Goal: Transaction & Acquisition: Purchase product/service

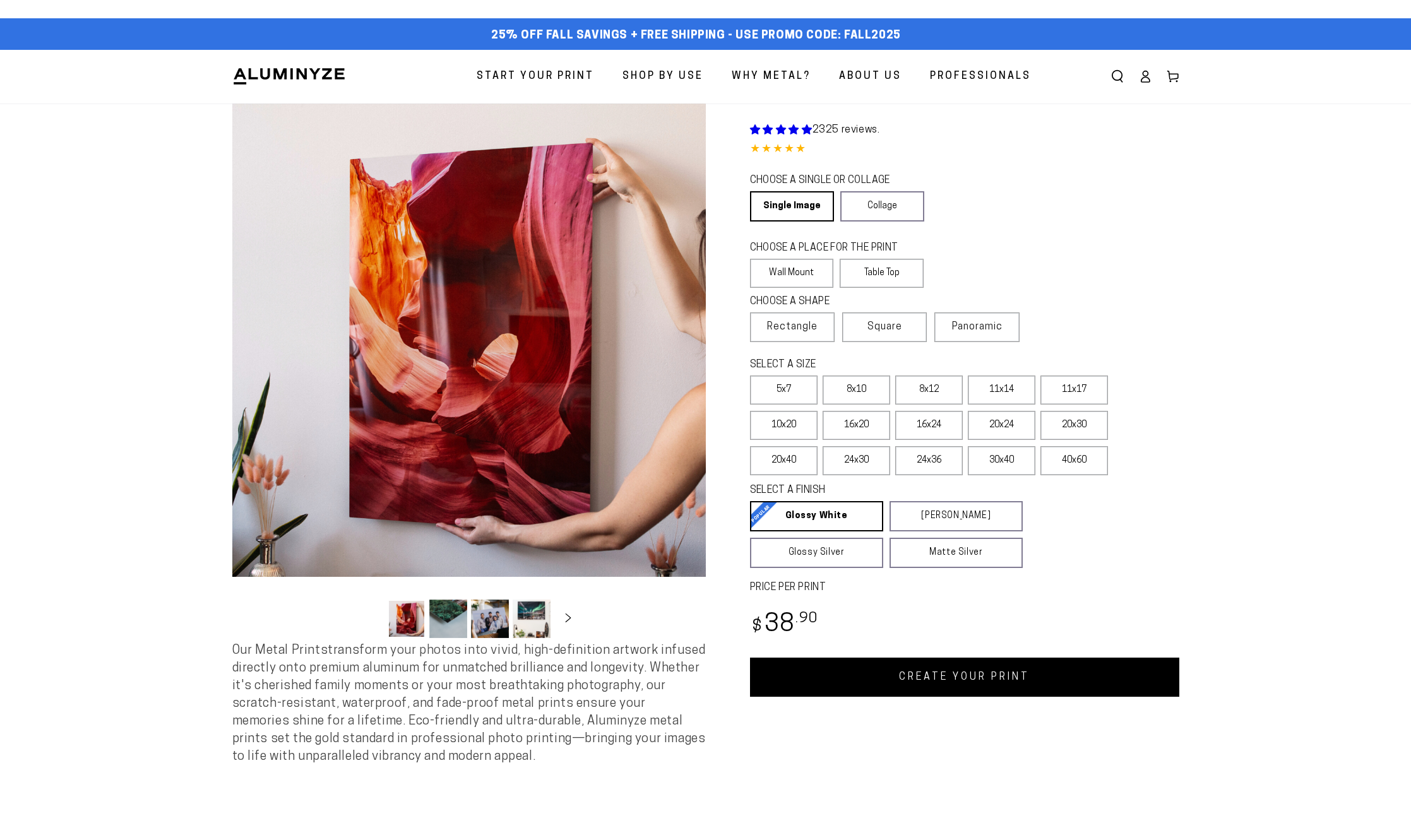
select select "**********"
click at [447, 628] on button "Load image 2 in gallery view" at bounding box center [448, 619] width 38 height 39
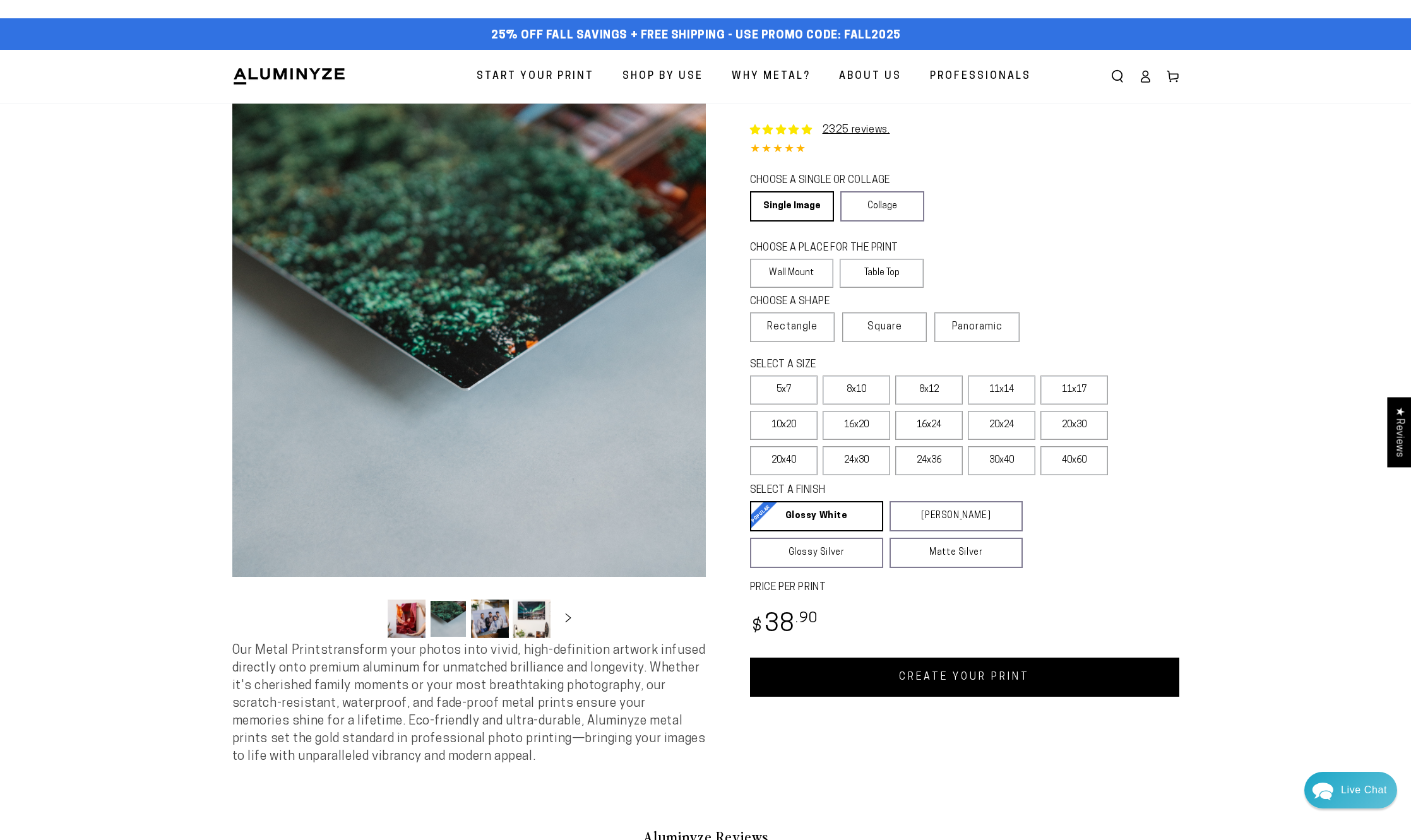
click at [499, 618] on button "Load image 3 in gallery view" at bounding box center [490, 619] width 38 height 39
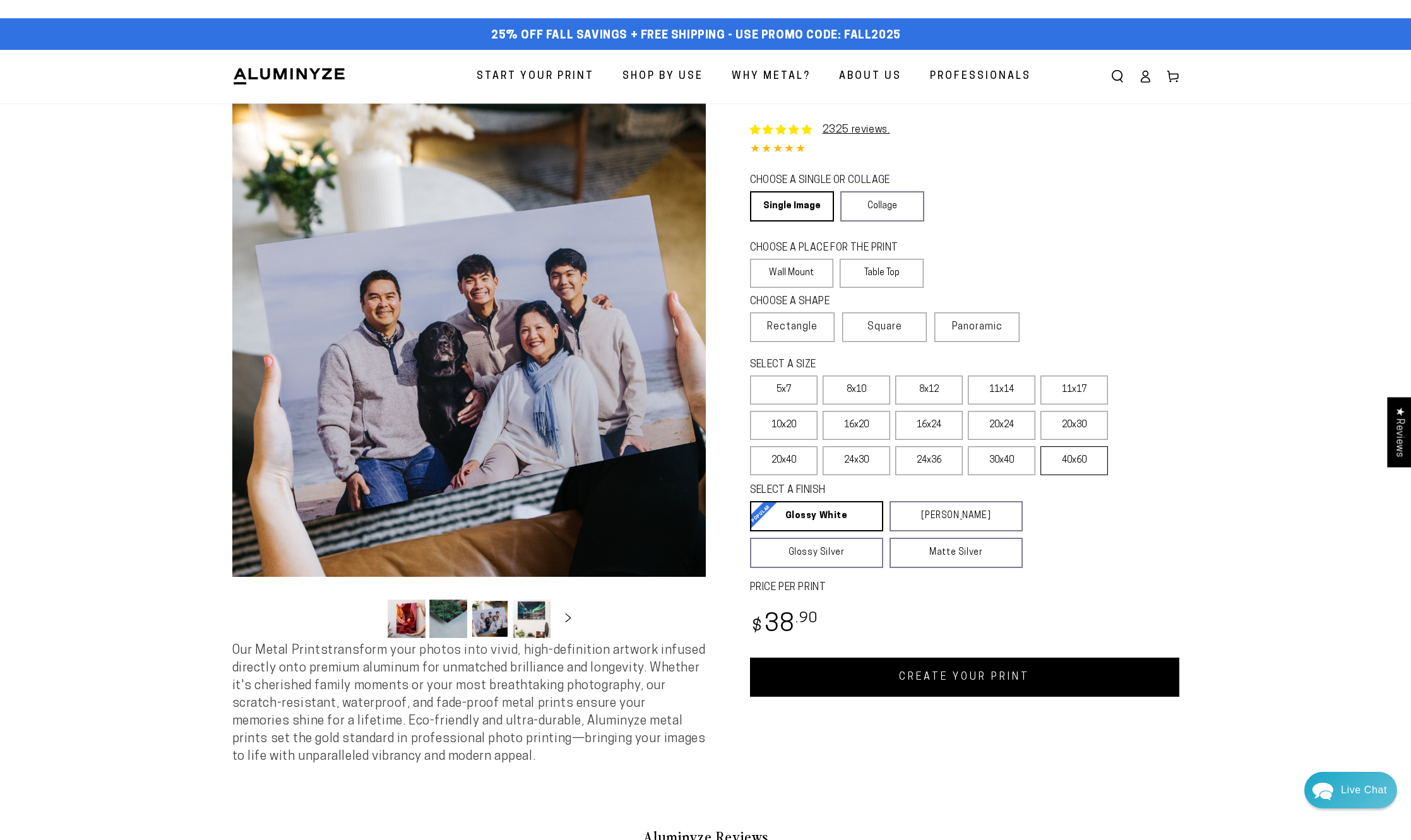
click at [1074, 459] on label "40x60" at bounding box center [1074, 460] width 68 height 29
click at [876, 199] on link "Collage" at bounding box center [882, 206] width 84 height 30
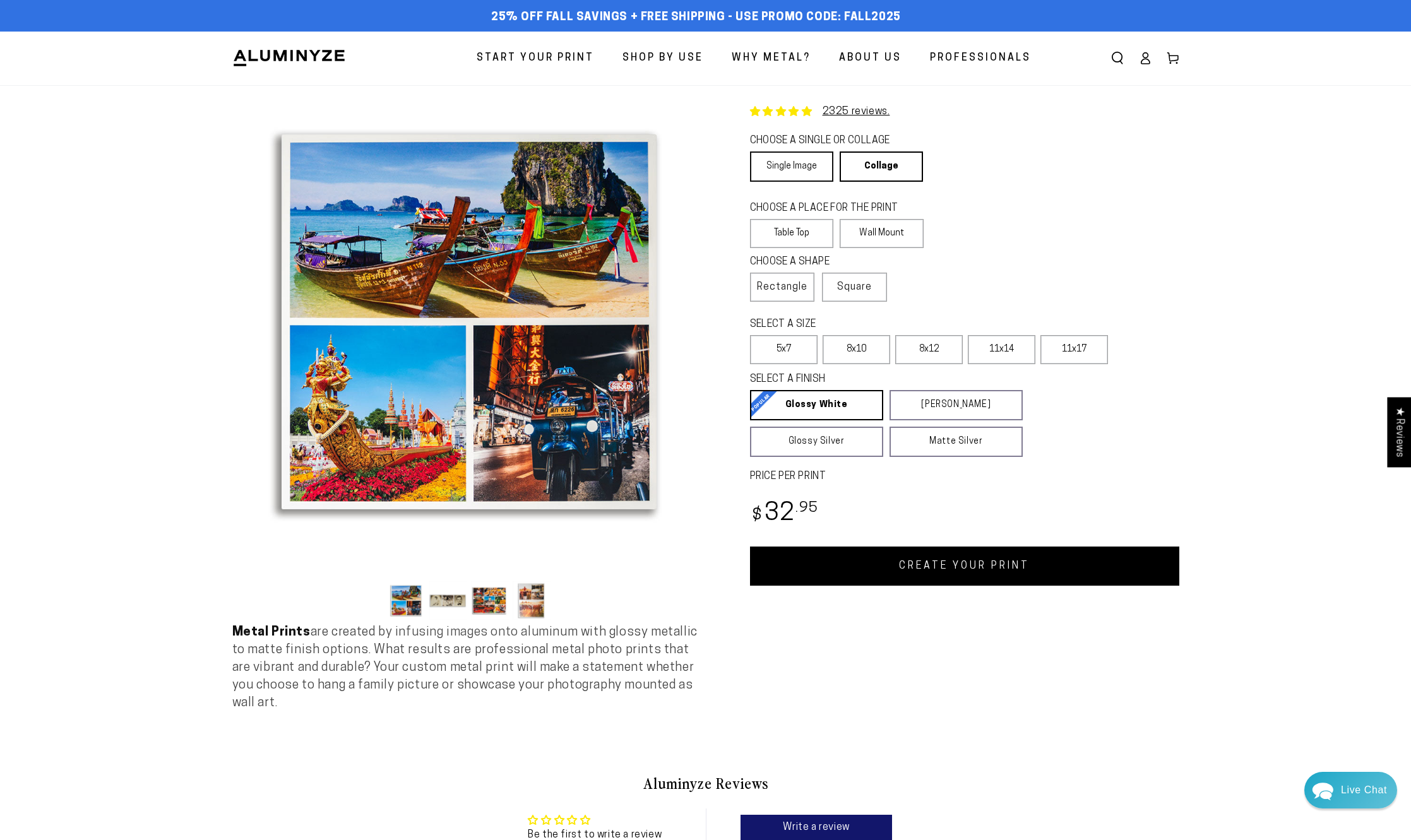
click at [785, 166] on link "Single Image" at bounding box center [792, 167] width 83 height 30
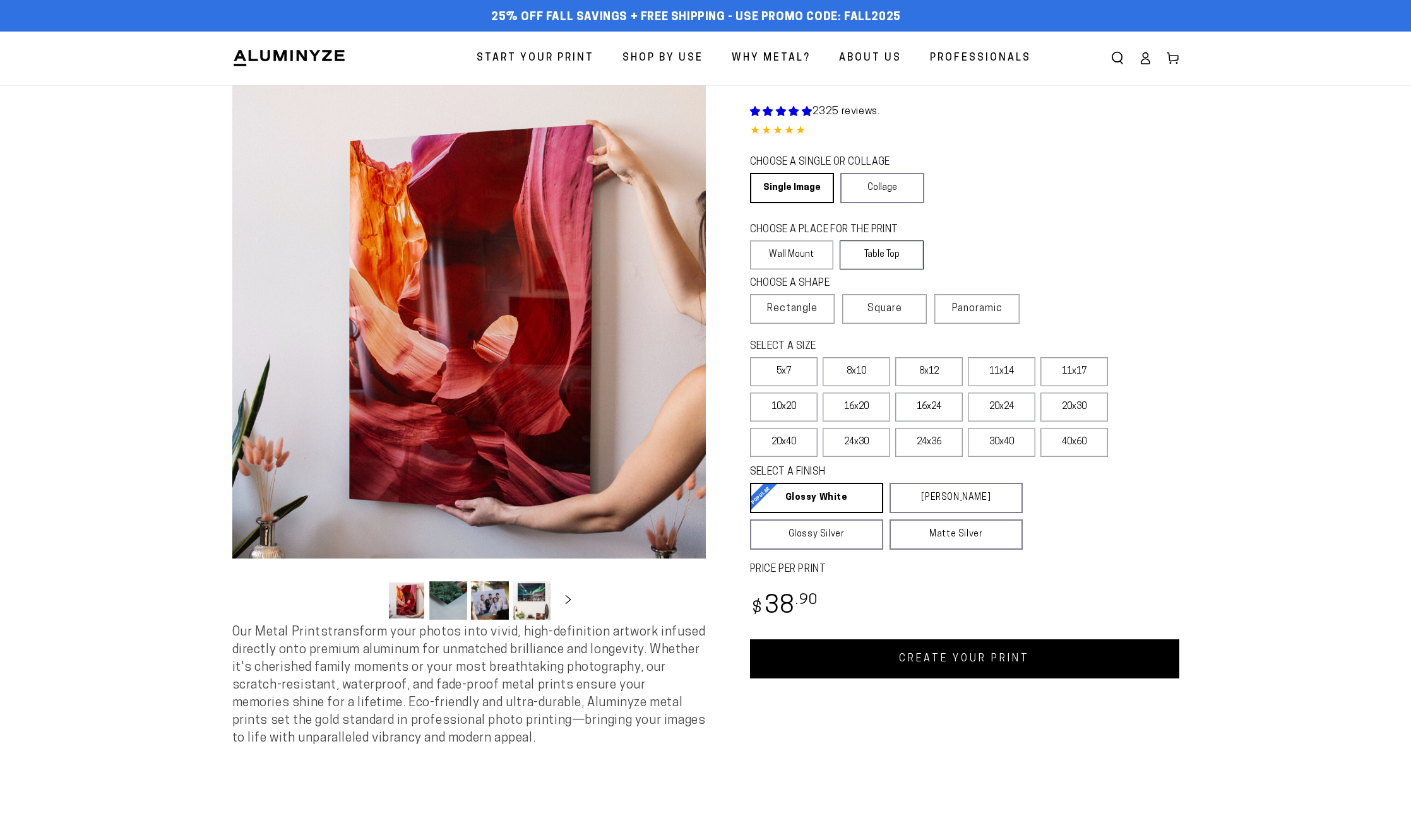
select select "**********"
click at [1014, 311] on label "Panoramic" at bounding box center [977, 309] width 85 height 30
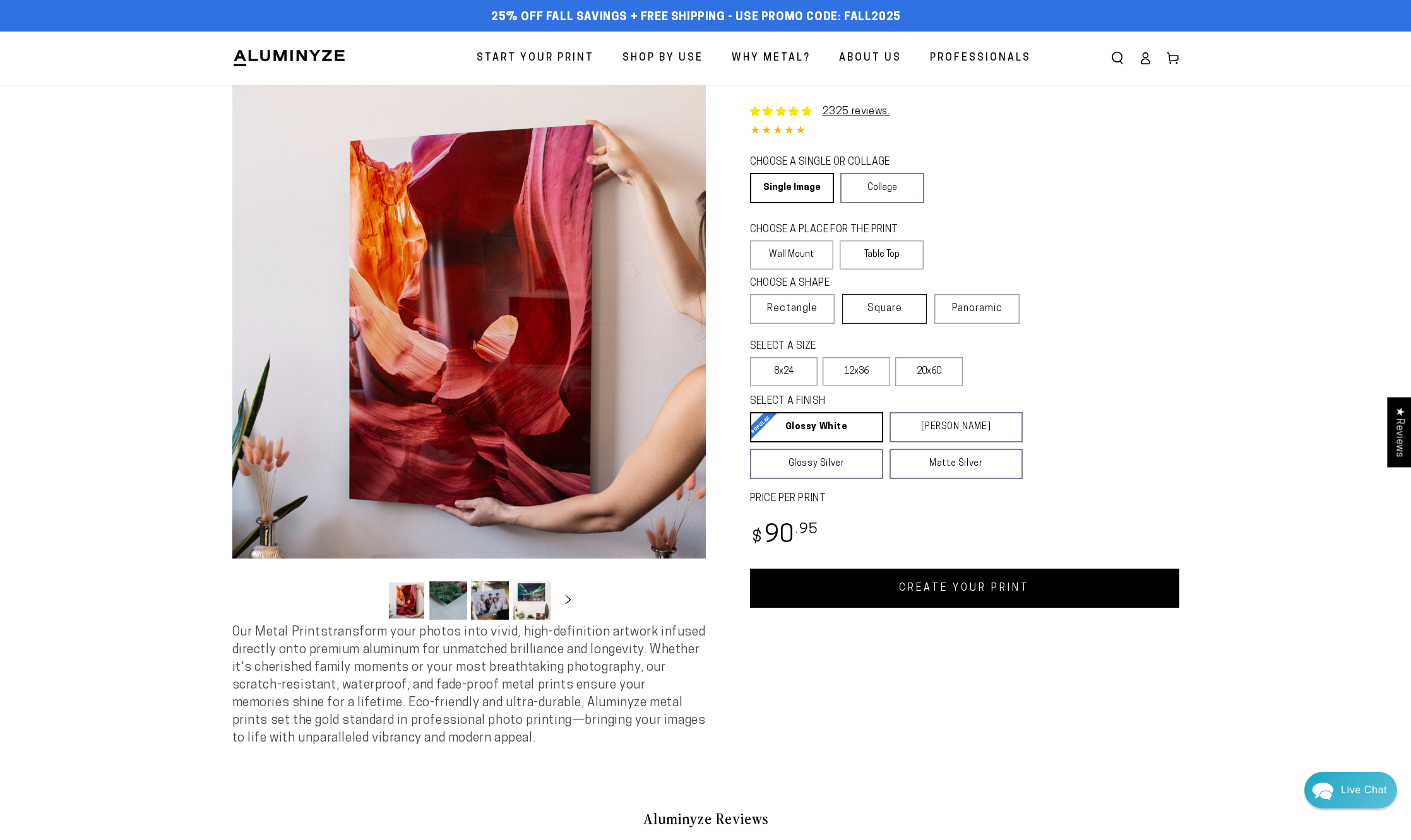
click at [874, 306] on span "Square" at bounding box center [885, 308] width 35 height 15
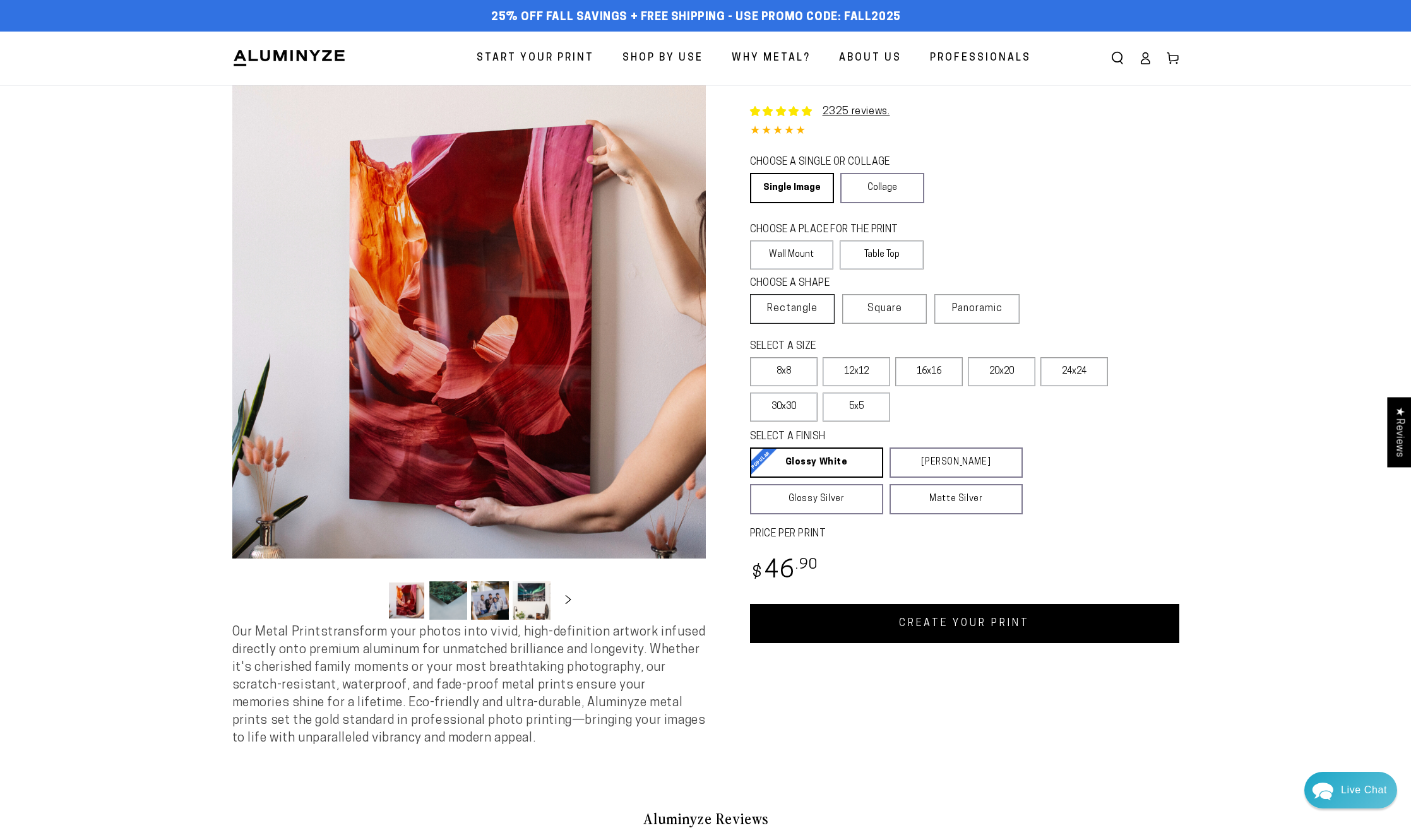
click at [780, 303] on span "Rectangle" at bounding box center [792, 308] width 51 height 15
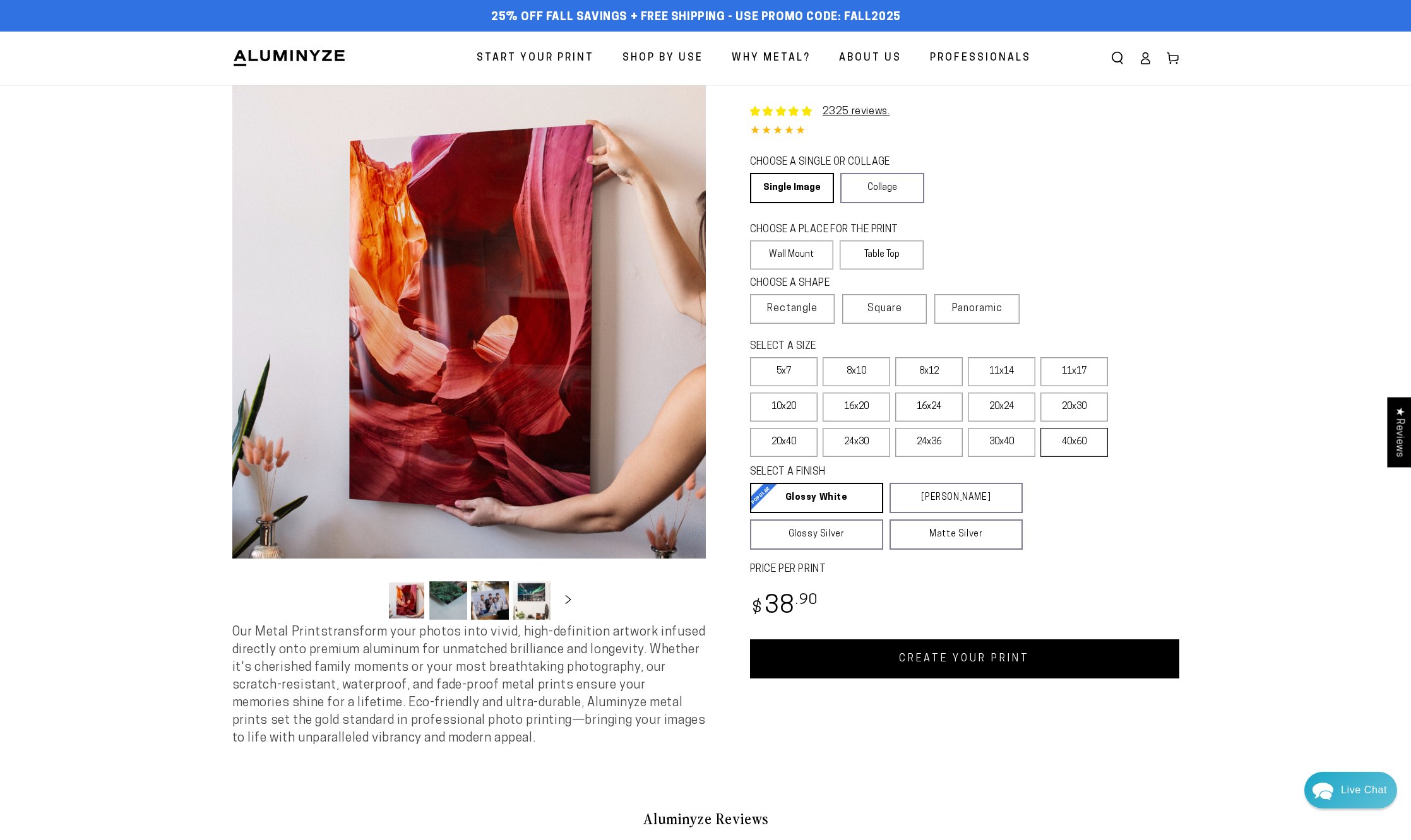
click at [1098, 450] on label "40x60" at bounding box center [1074, 442] width 68 height 29
click at [1014, 442] on label "30x40" at bounding box center [1001, 442] width 68 height 29
click at [465, 597] on button "Load image 2 in gallery view" at bounding box center [448, 601] width 38 height 39
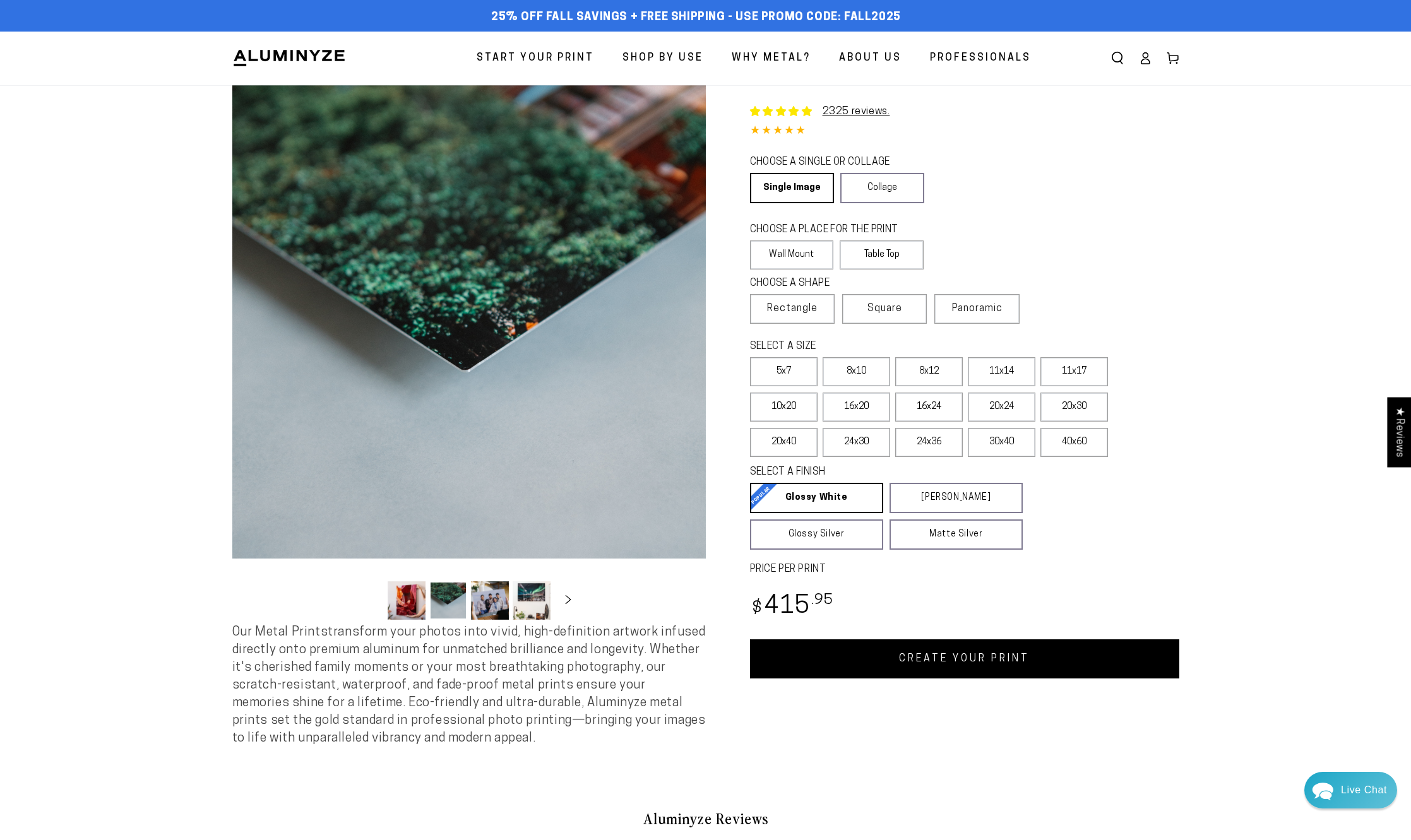
click at [508, 593] on ul "Gallery Viewer" at bounding box center [468, 601] width 170 height 46
click at [497, 598] on button "Load image 3 in gallery view" at bounding box center [490, 601] width 38 height 39
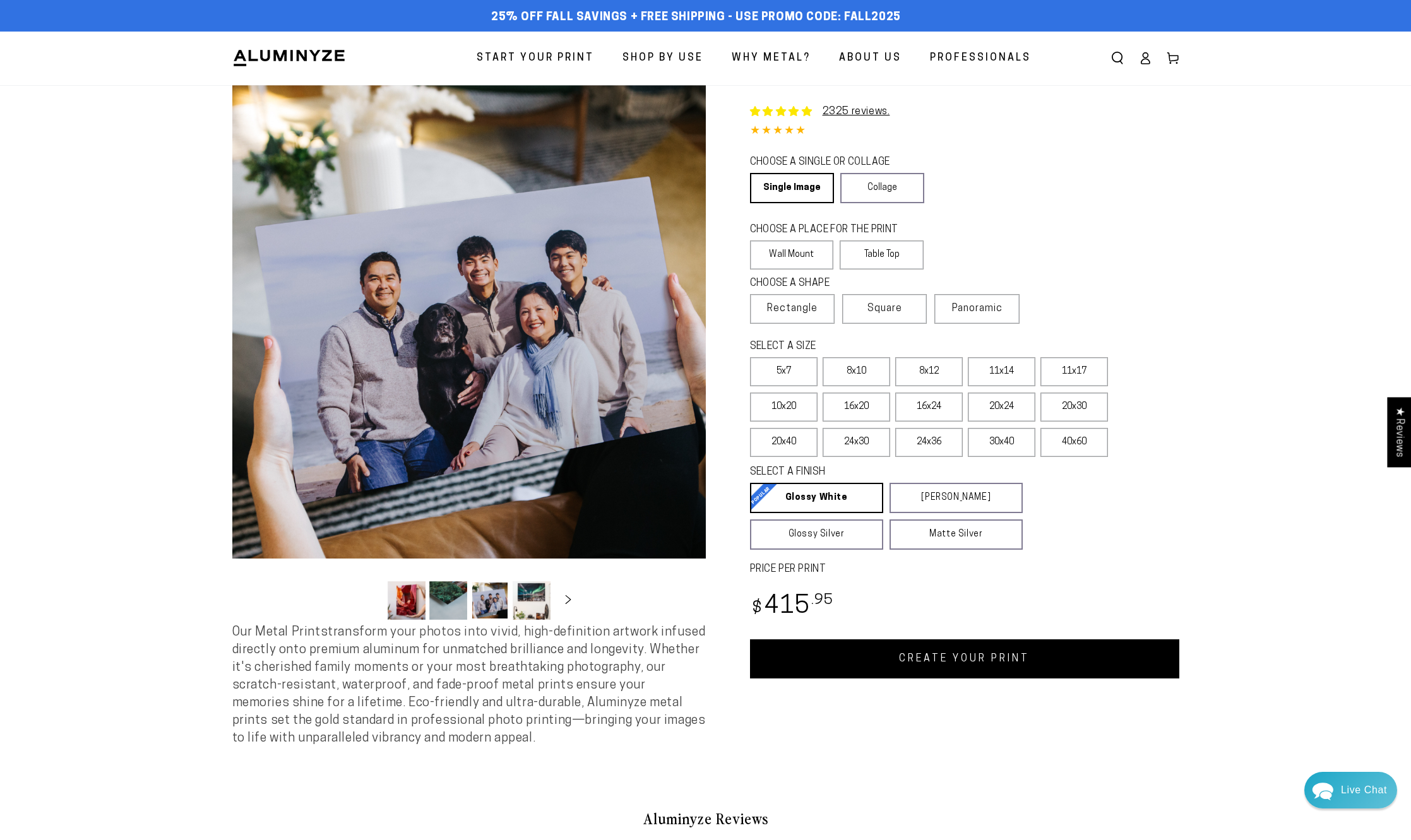
click at [529, 601] on button "Load image 4 in gallery view" at bounding box center [532, 601] width 38 height 39
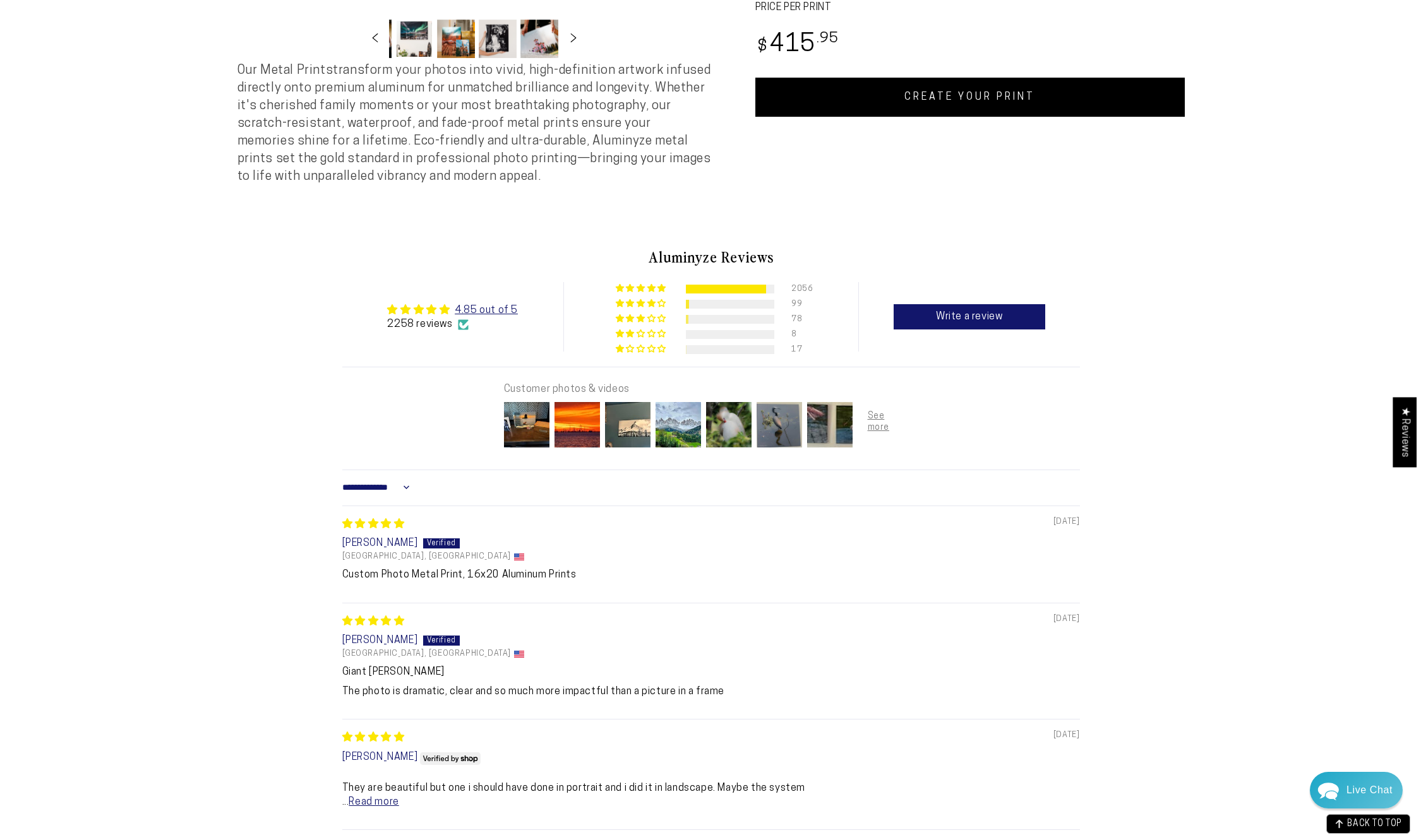
scroll to position [694, 0]
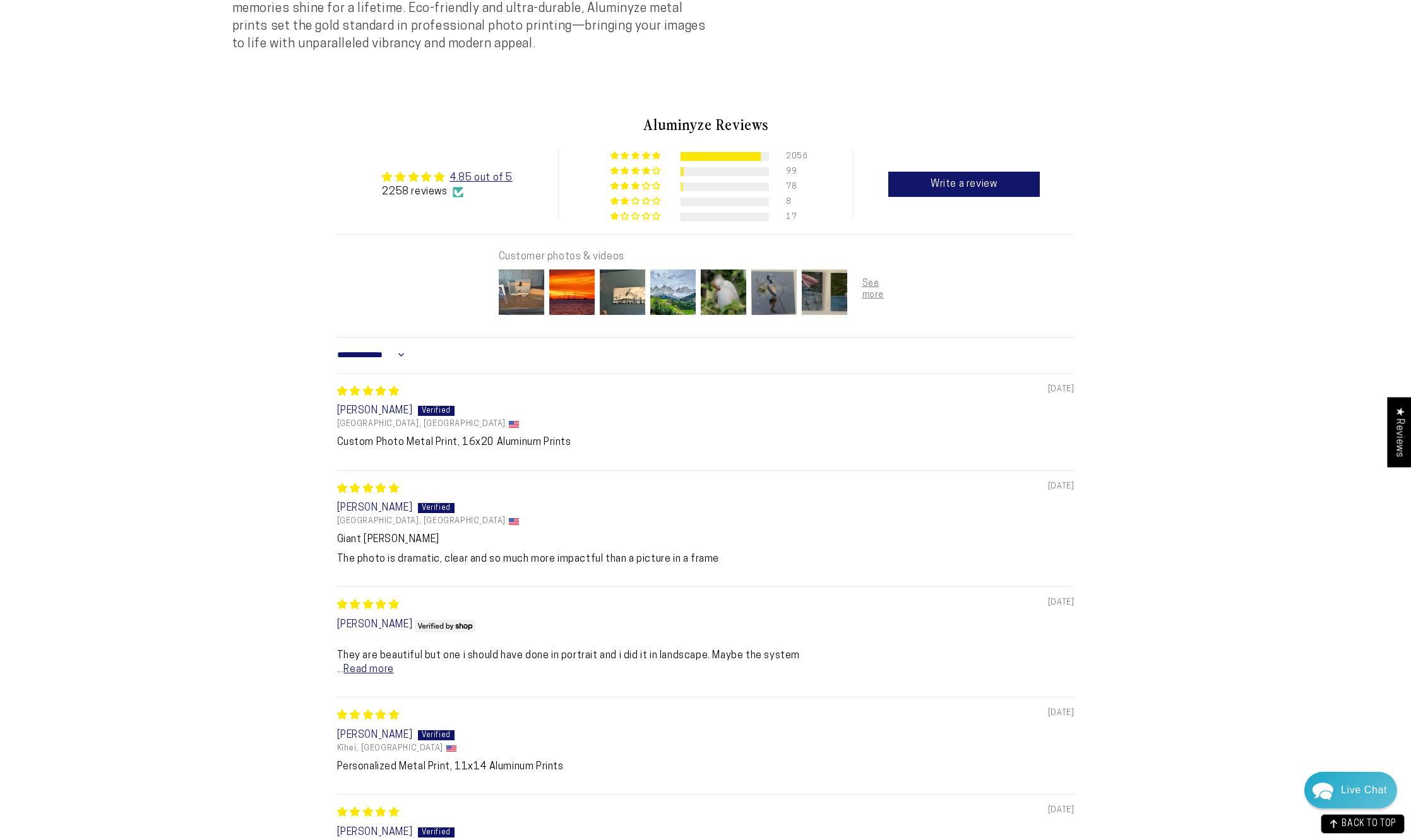
click at [517, 297] on img at bounding box center [522, 292] width 51 height 51
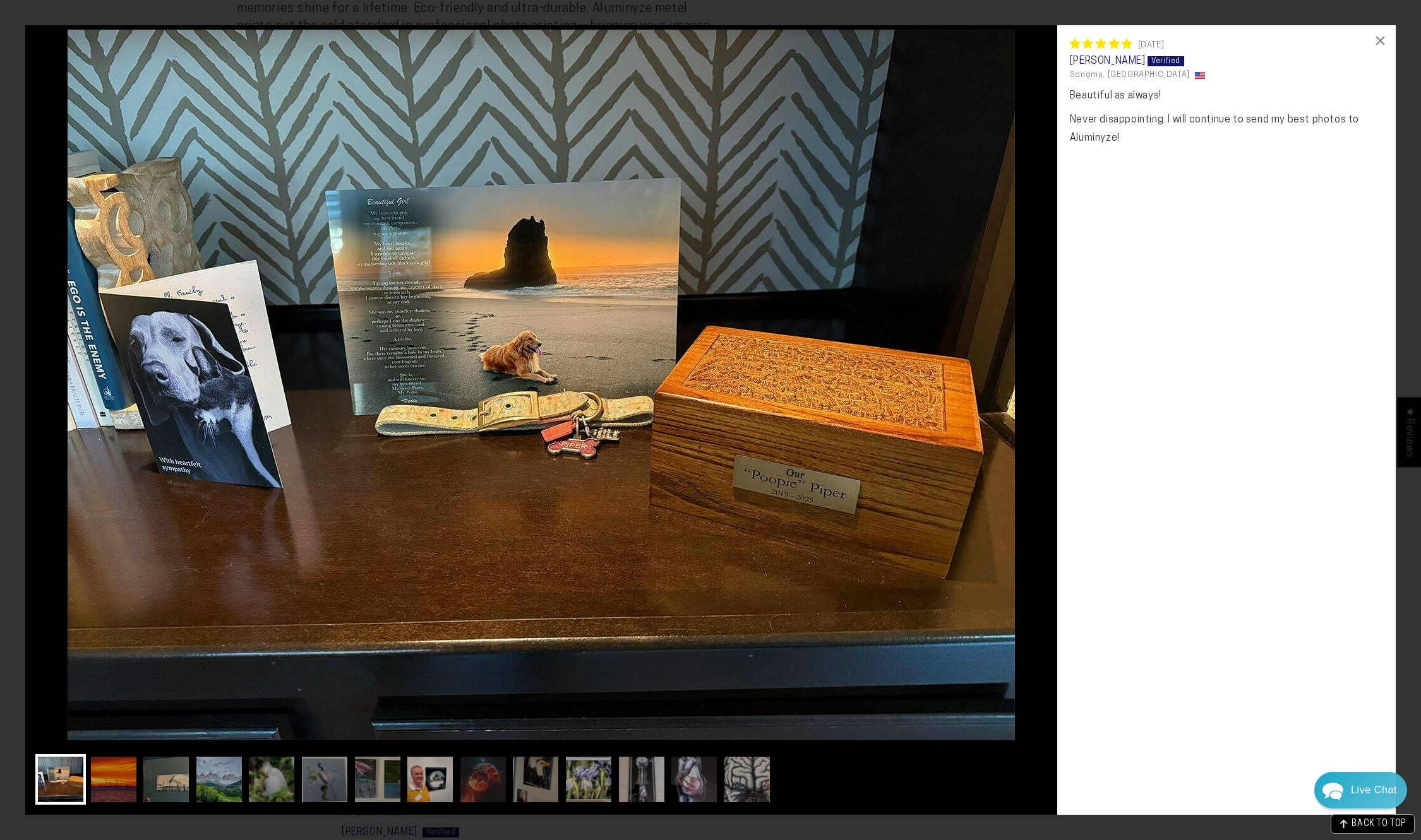
click at [74, 777] on img at bounding box center [61, 780] width 51 height 51
click at [117, 777] on img at bounding box center [114, 780] width 51 height 51
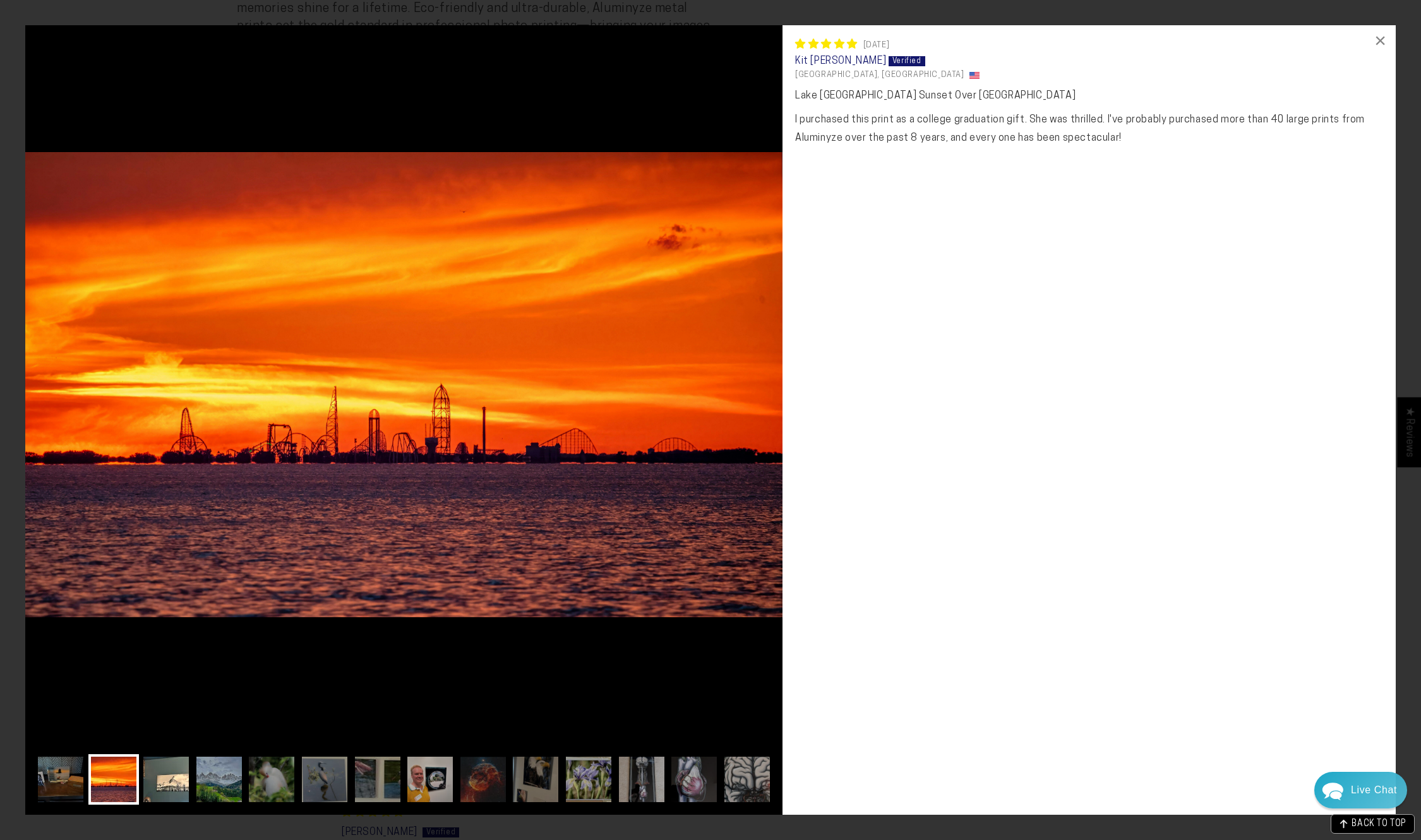
click at [173, 773] on img at bounding box center [166, 780] width 51 height 51
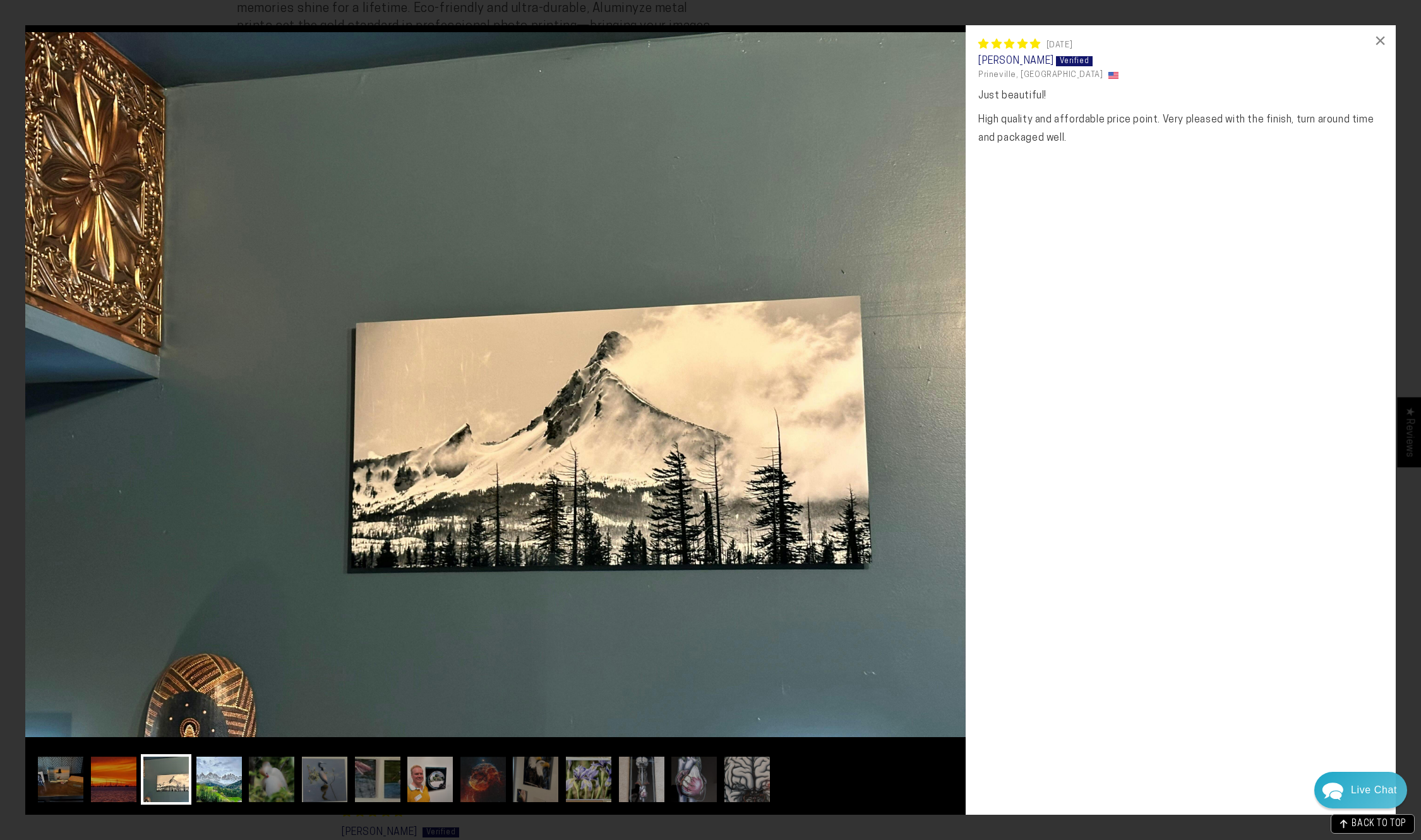
click at [216, 776] on img at bounding box center [219, 780] width 51 height 51
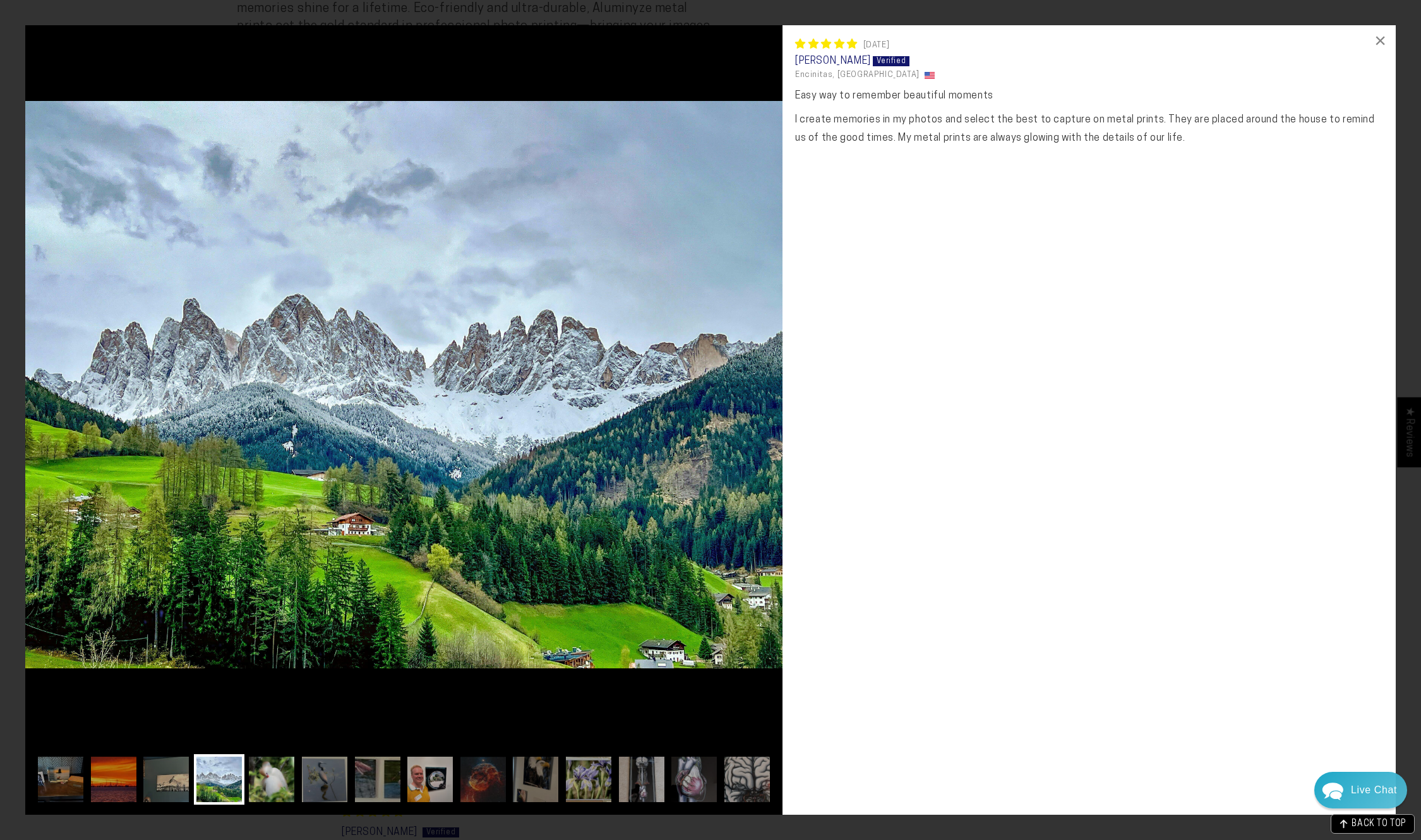
click at [267, 776] on img at bounding box center [271, 780] width 51 height 51
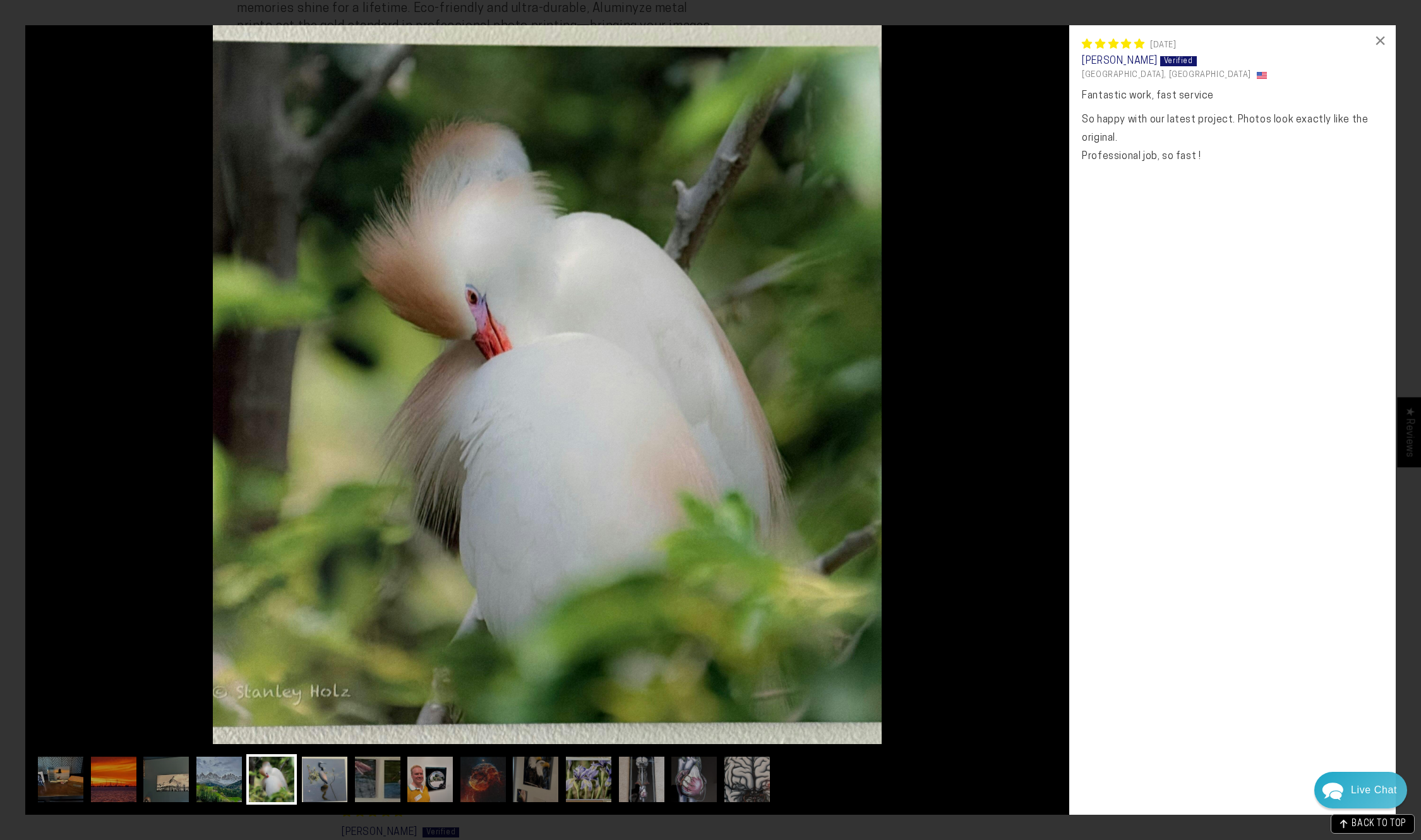
click at [327, 777] on img at bounding box center [325, 780] width 51 height 51
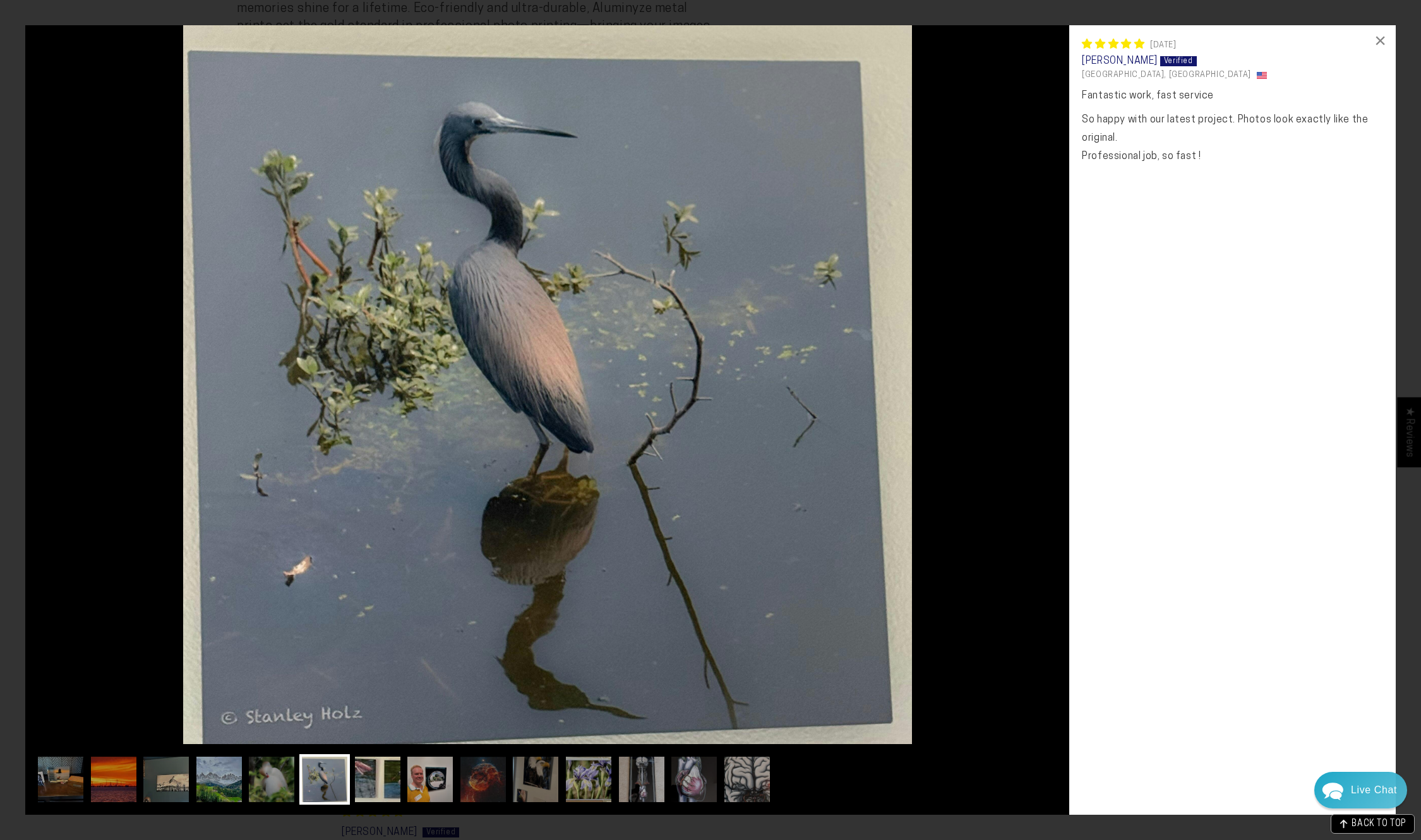
click at [393, 779] on img at bounding box center [378, 780] width 51 height 51
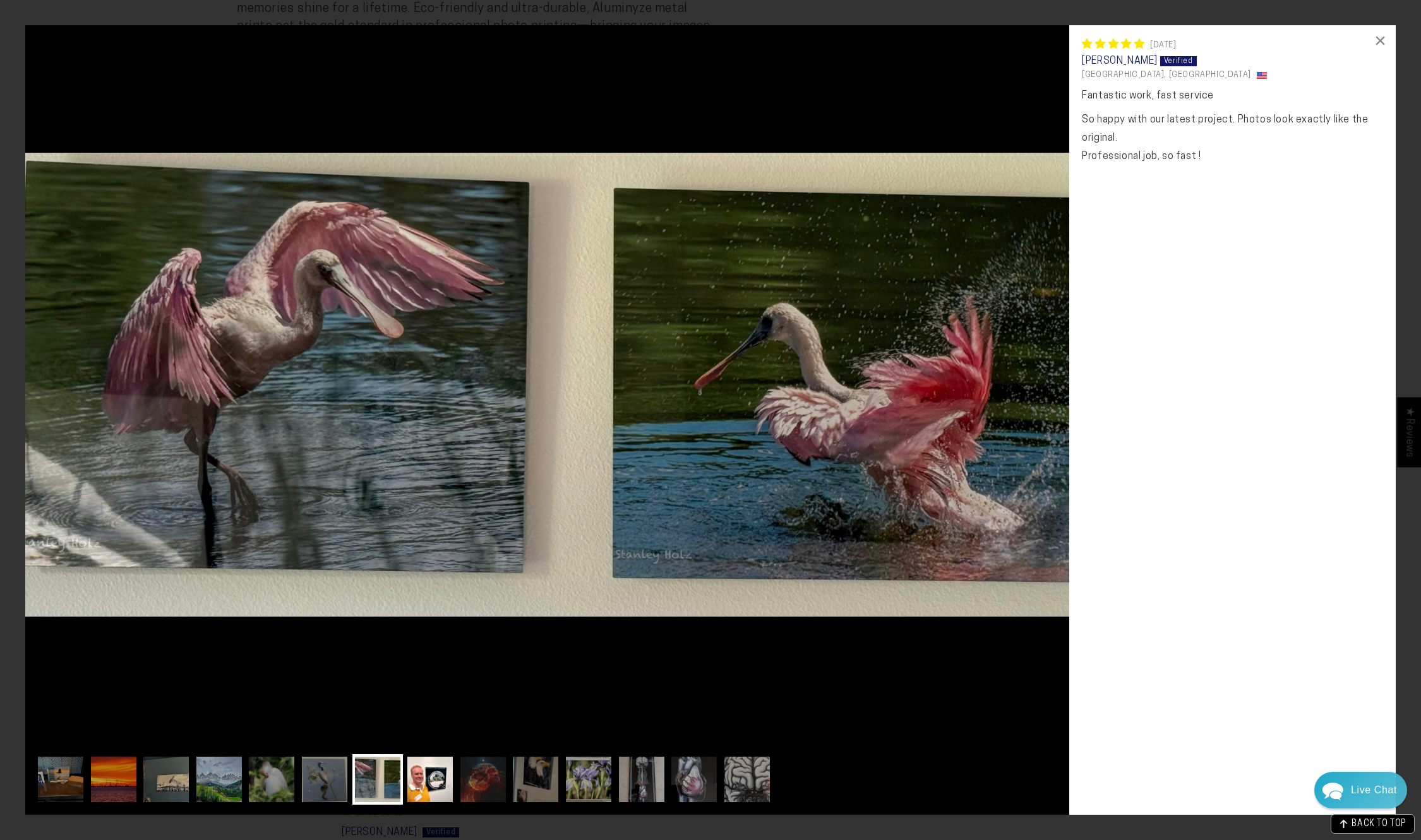
click at [454, 778] on img at bounding box center [430, 780] width 51 height 51
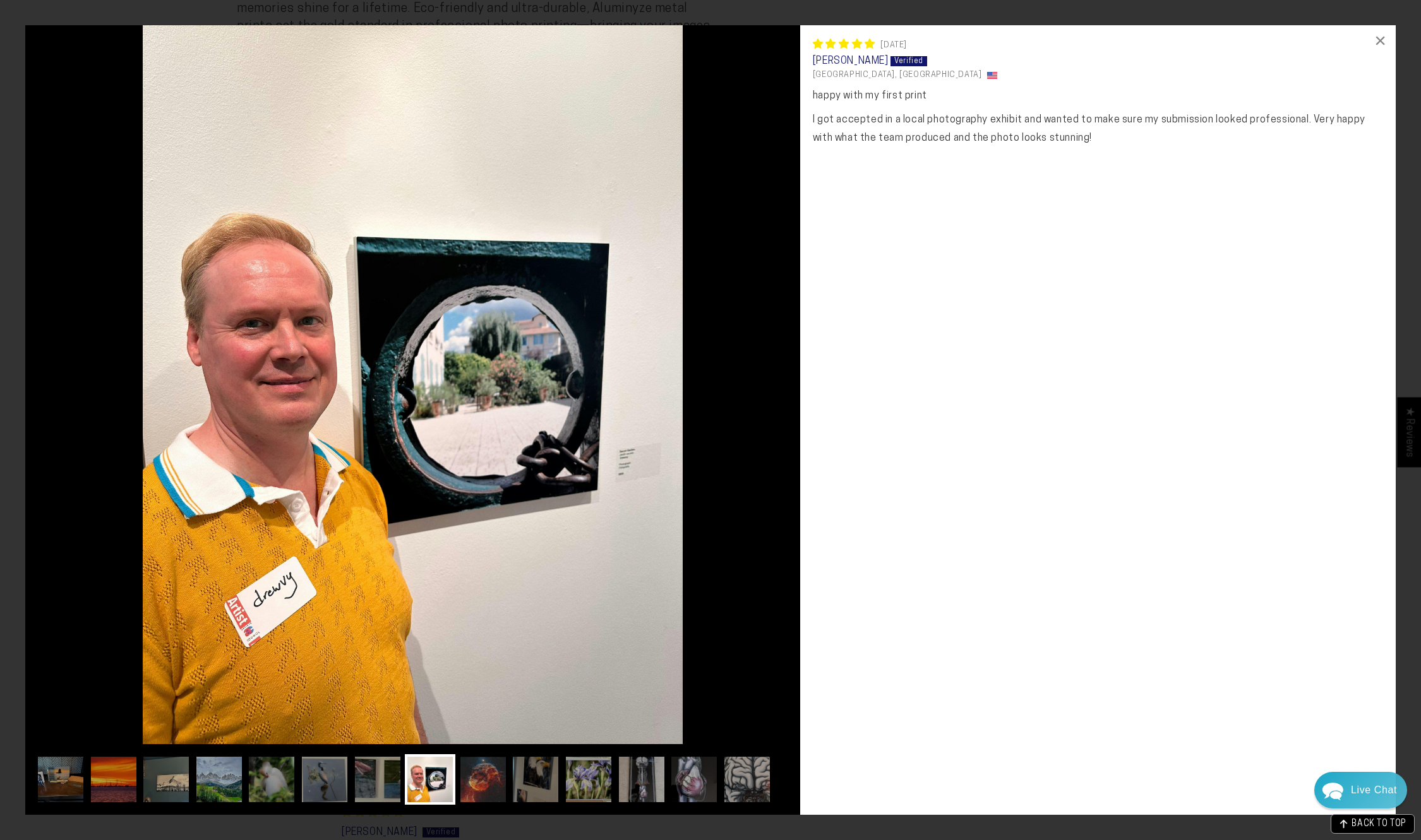
click at [478, 778] on img at bounding box center [483, 780] width 51 height 51
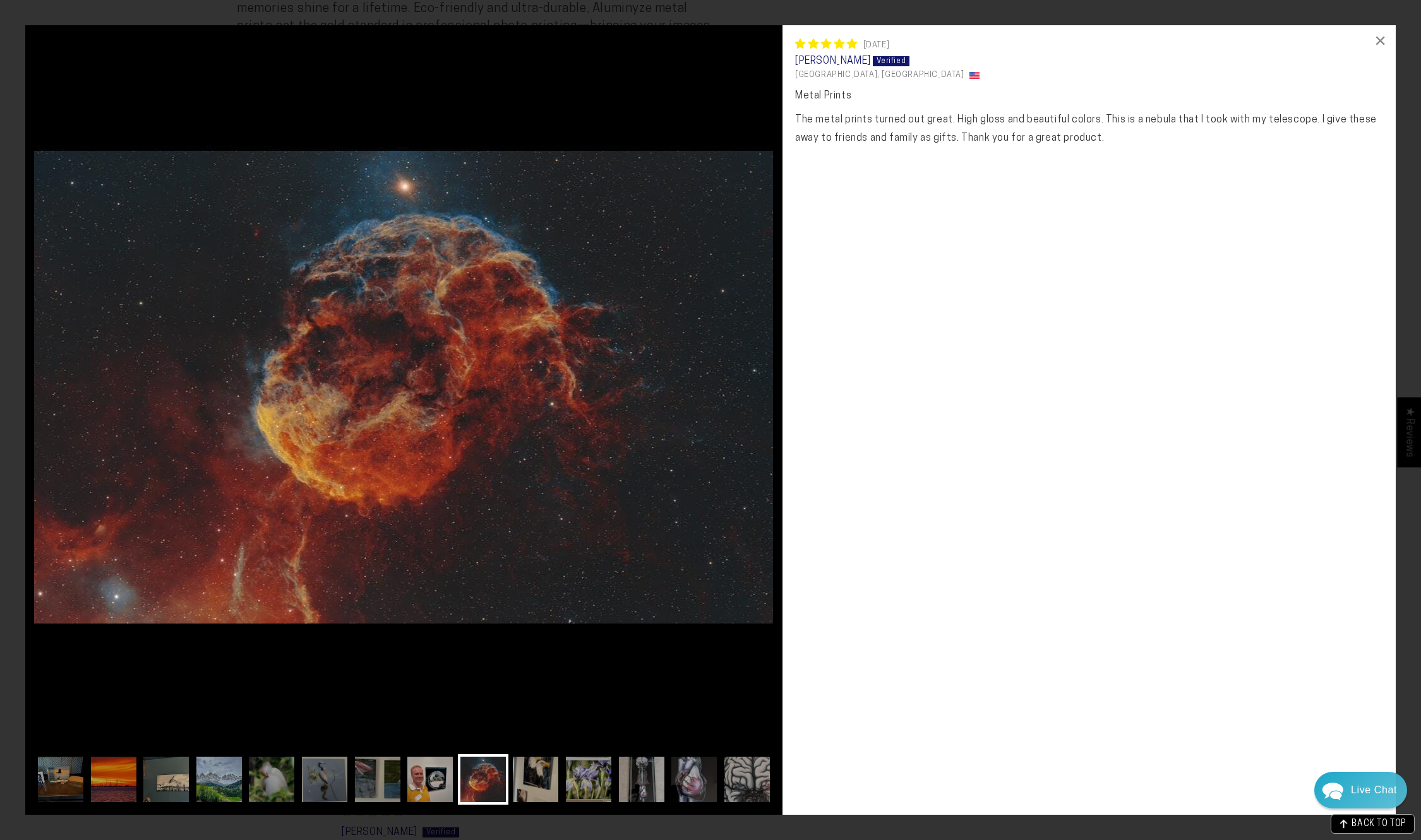
click at [526, 778] on img at bounding box center [535, 780] width 51 height 51
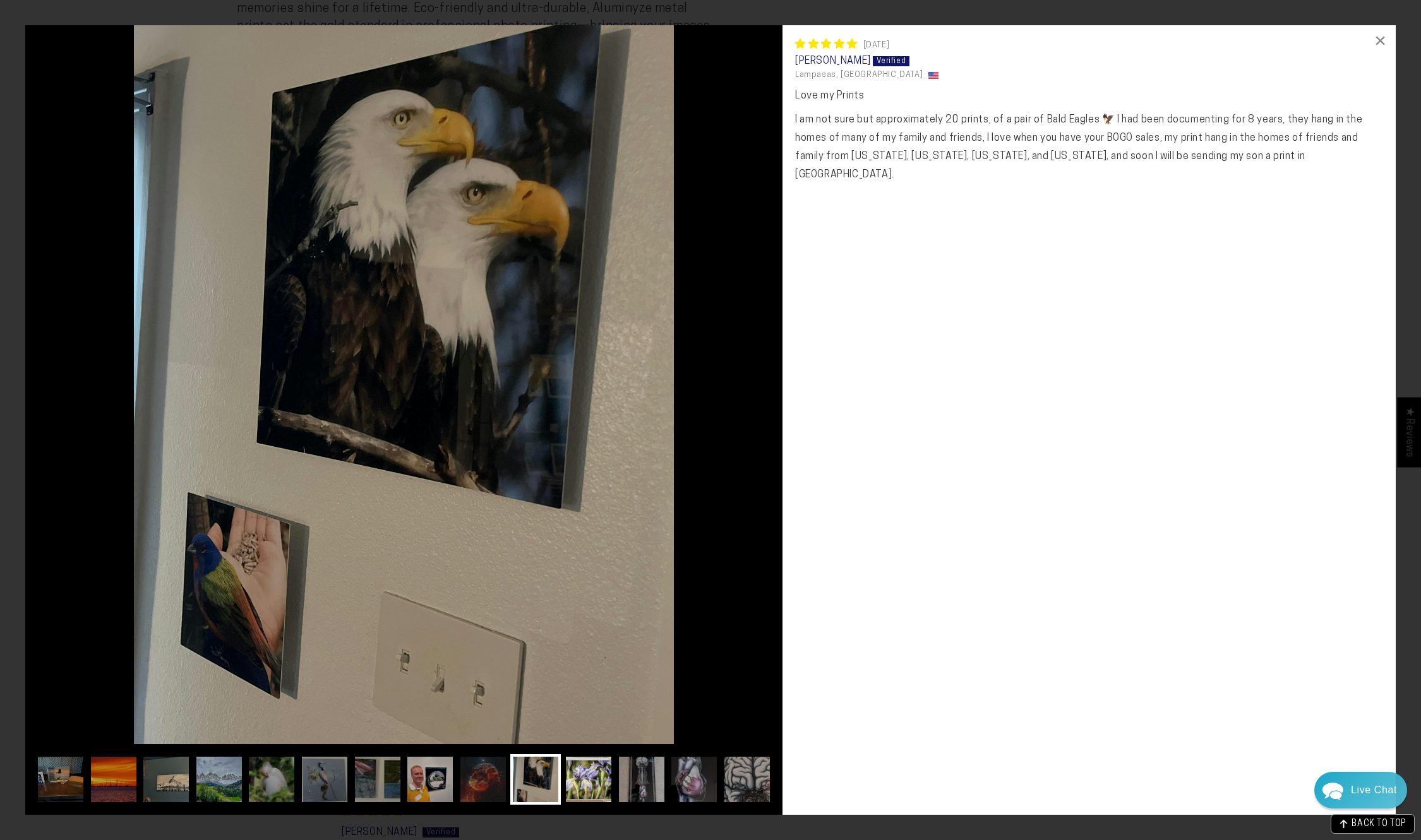
click at [580, 776] on img at bounding box center [589, 780] width 51 height 51
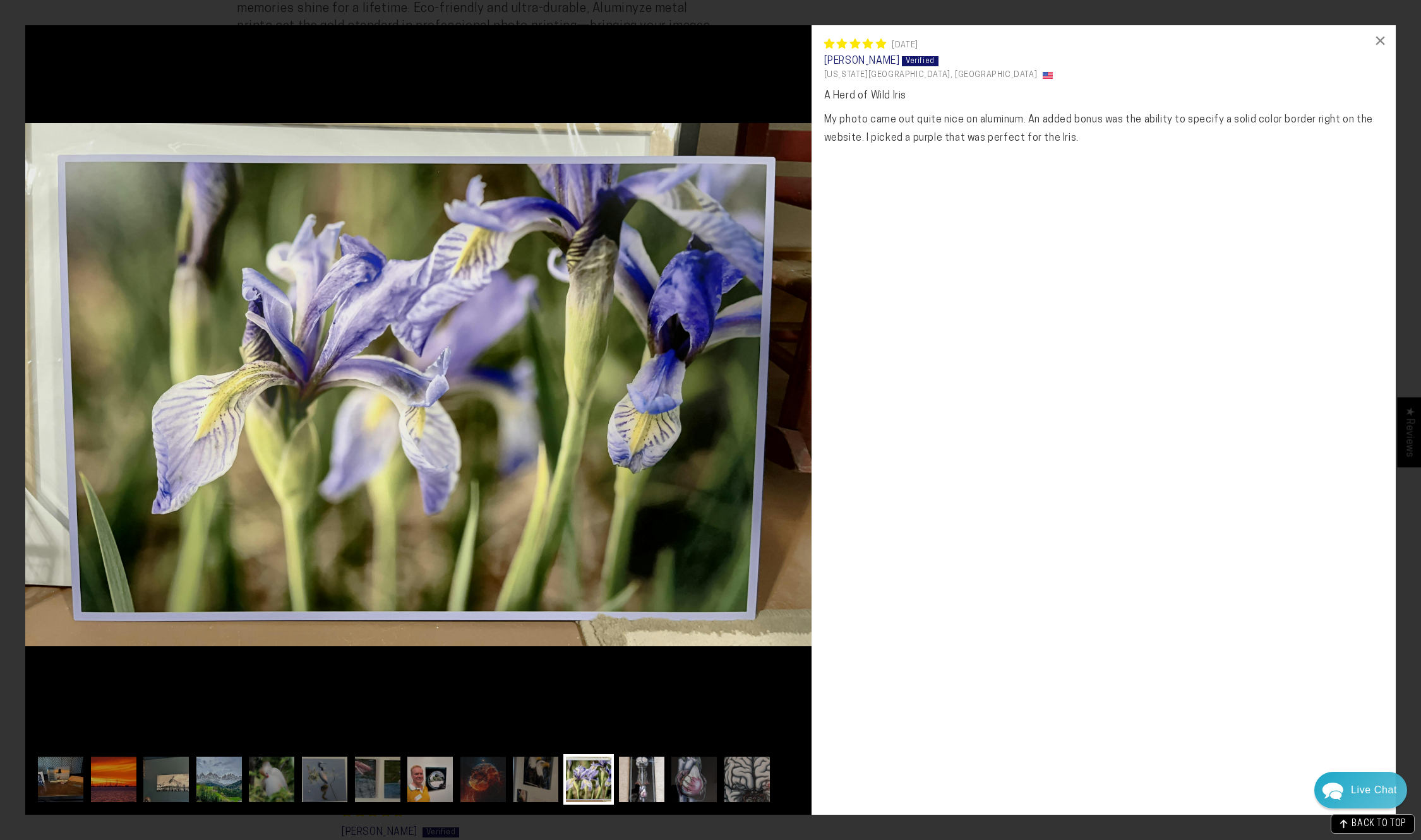
click at [625, 785] on img at bounding box center [642, 780] width 51 height 51
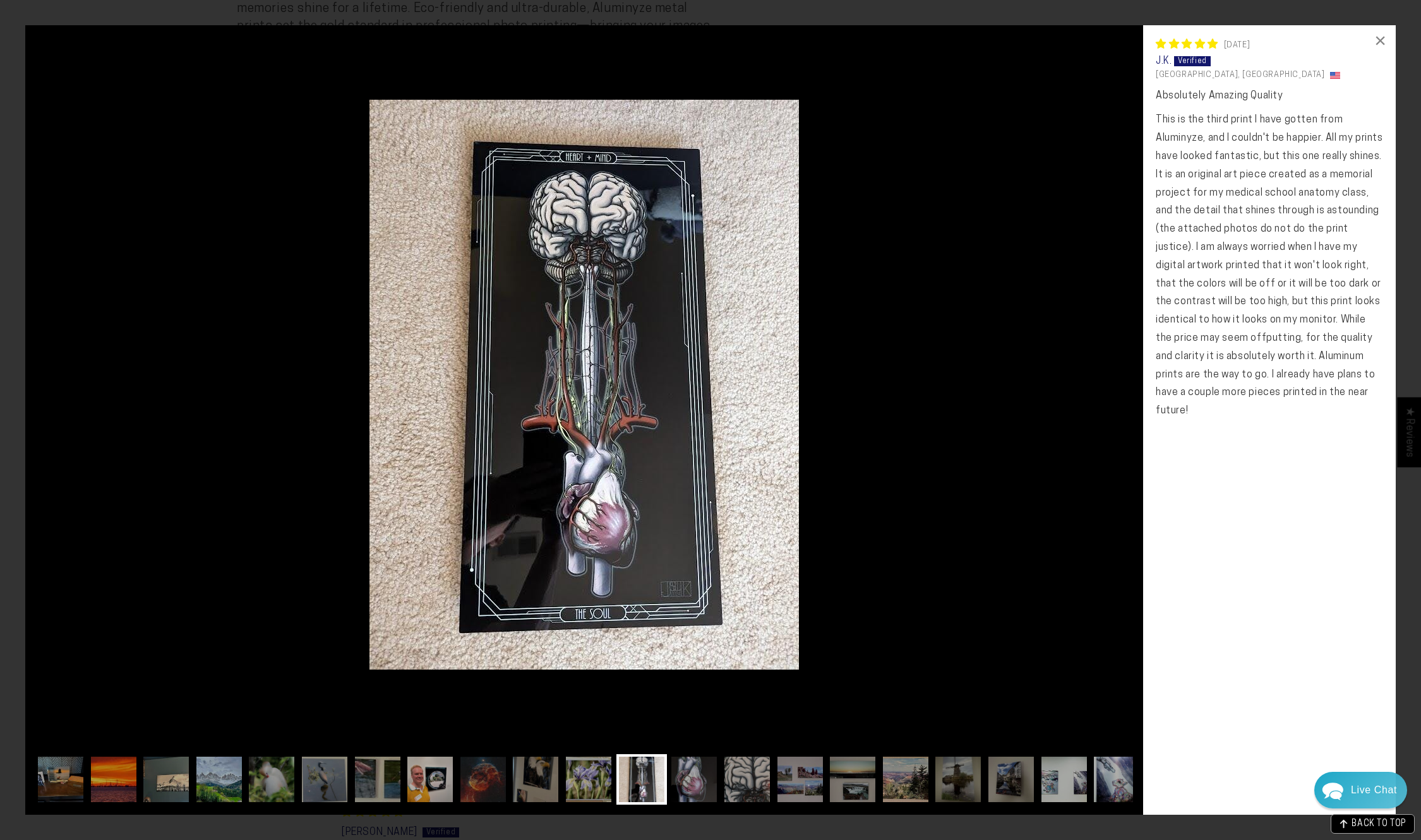
click at [685, 783] on img at bounding box center [694, 780] width 51 height 51
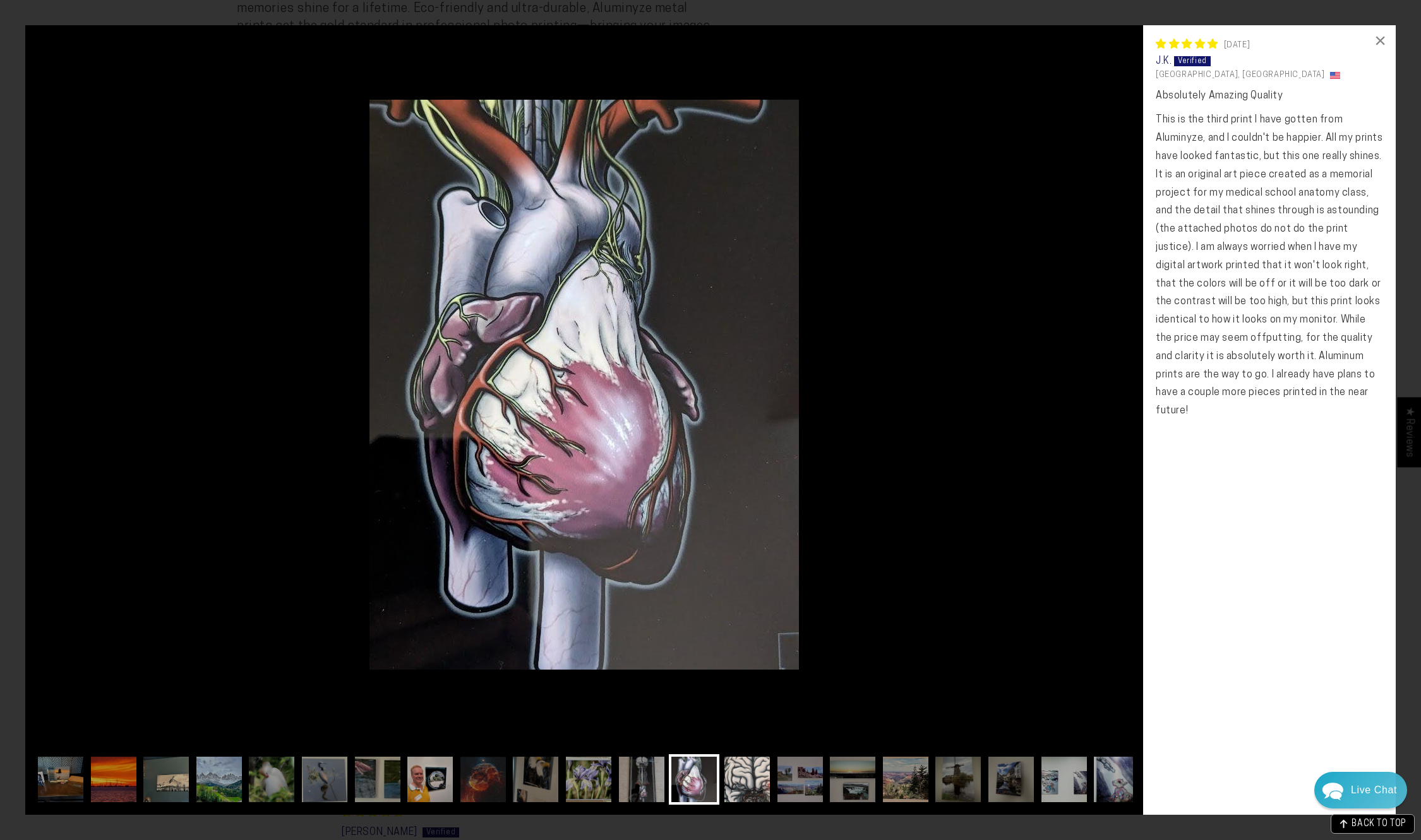
click at [739, 784] on img at bounding box center [747, 780] width 51 height 51
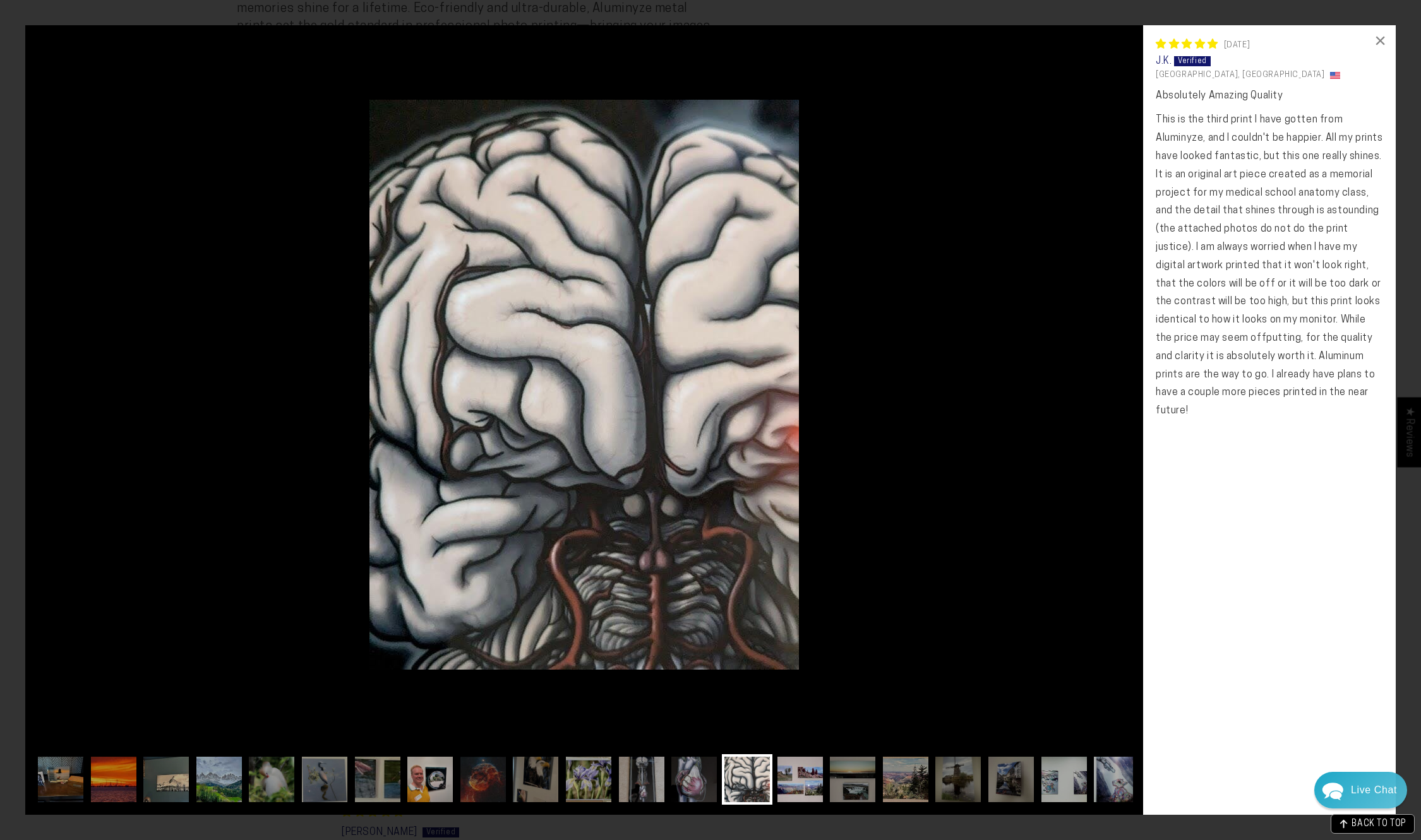
click at [793, 774] on img at bounding box center [800, 780] width 51 height 51
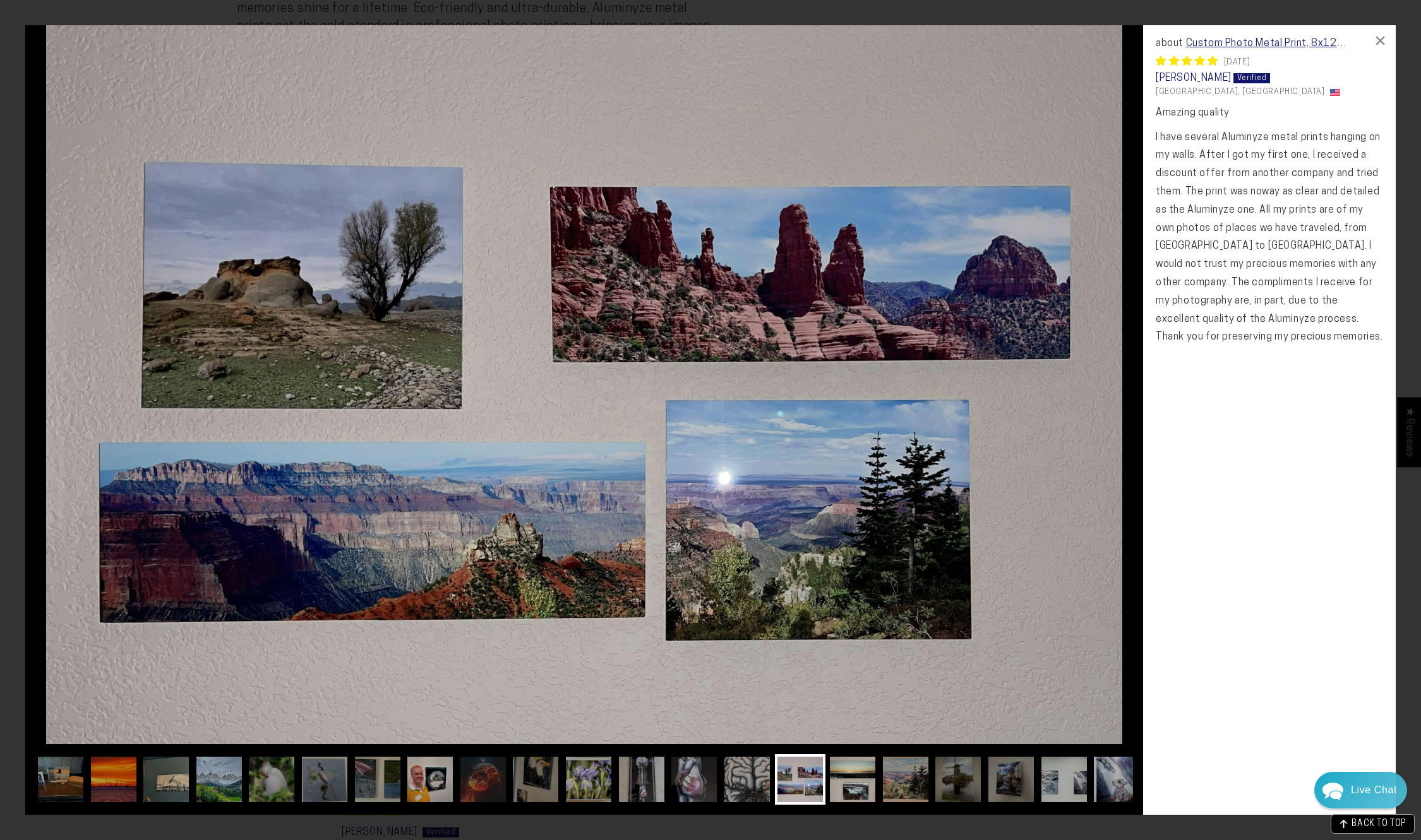
click at [854, 777] on img at bounding box center [853, 780] width 51 height 51
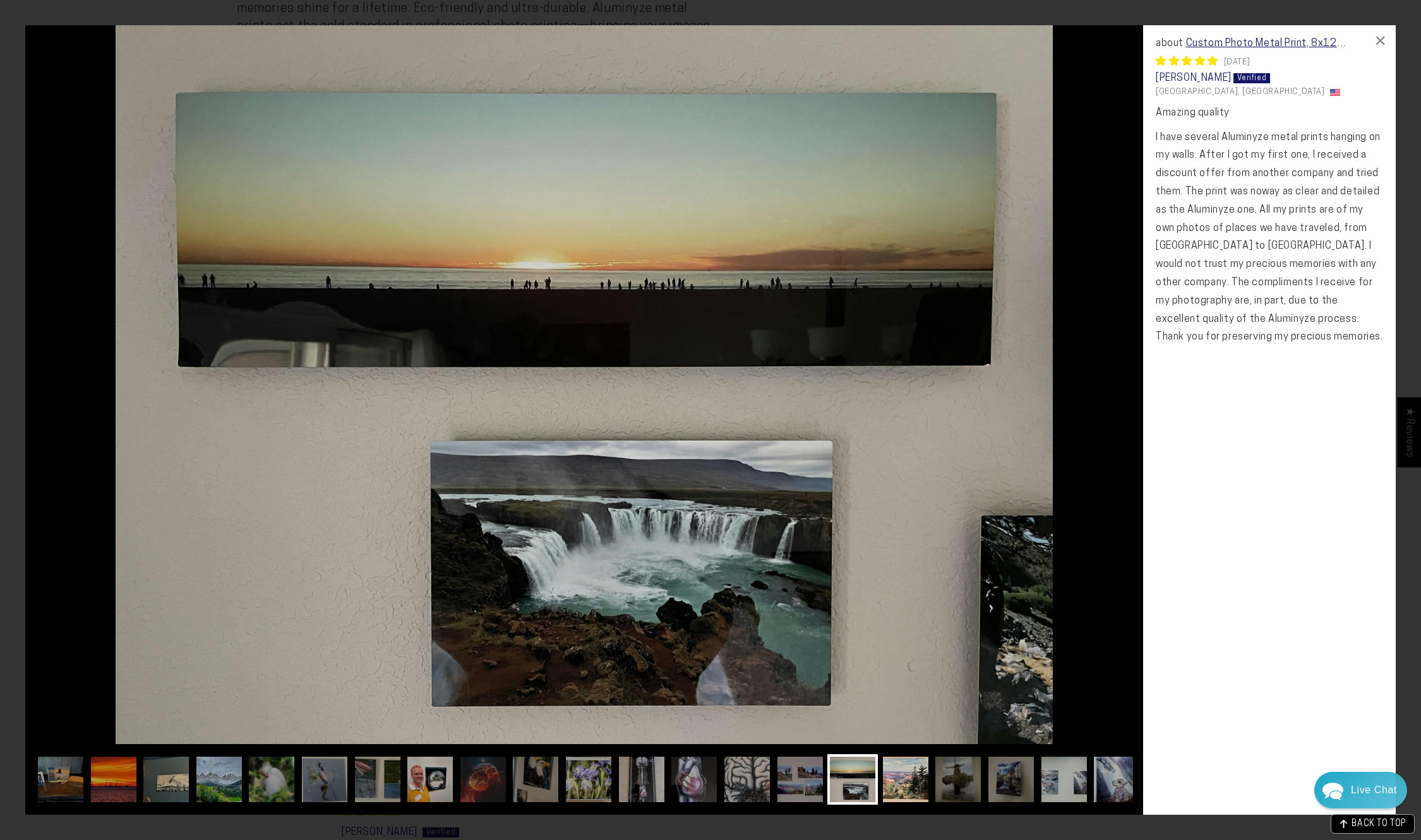
click at [902, 775] on img at bounding box center [906, 780] width 51 height 51
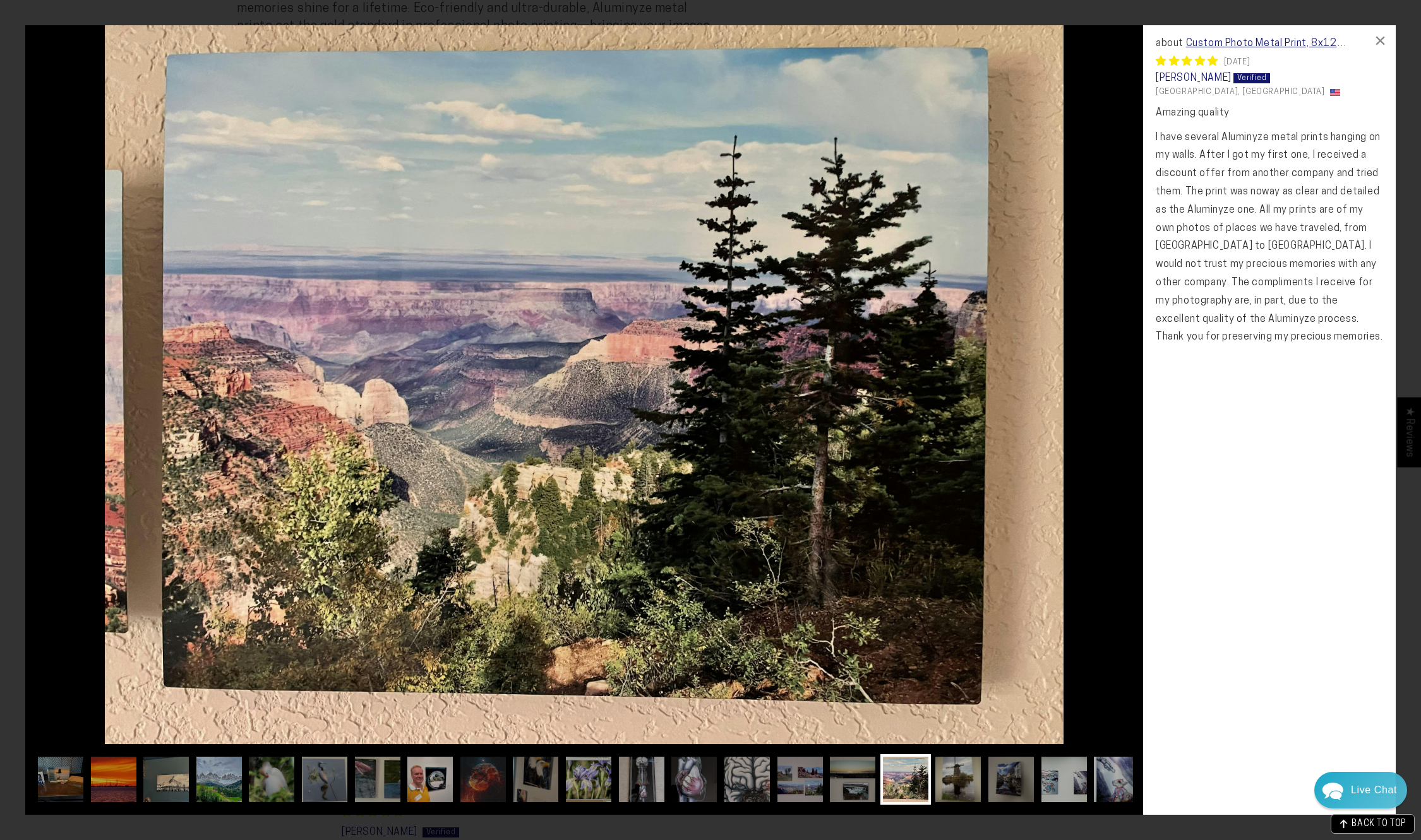
click at [968, 776] on img at bounding box center [958, 780] width 51 height 51
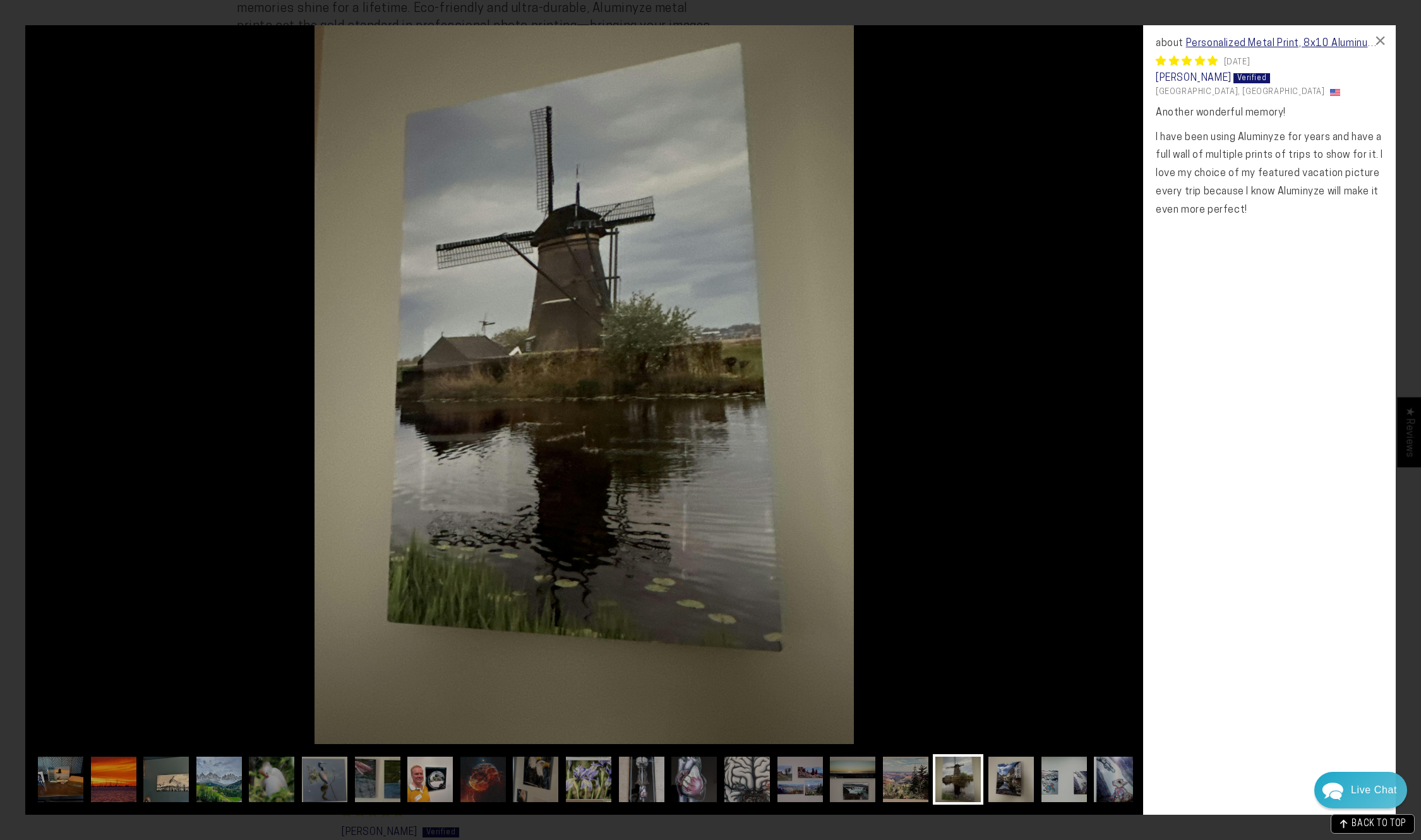
click at [1003, 779] on img at bounding box center [1011, 780] width 51 height 51
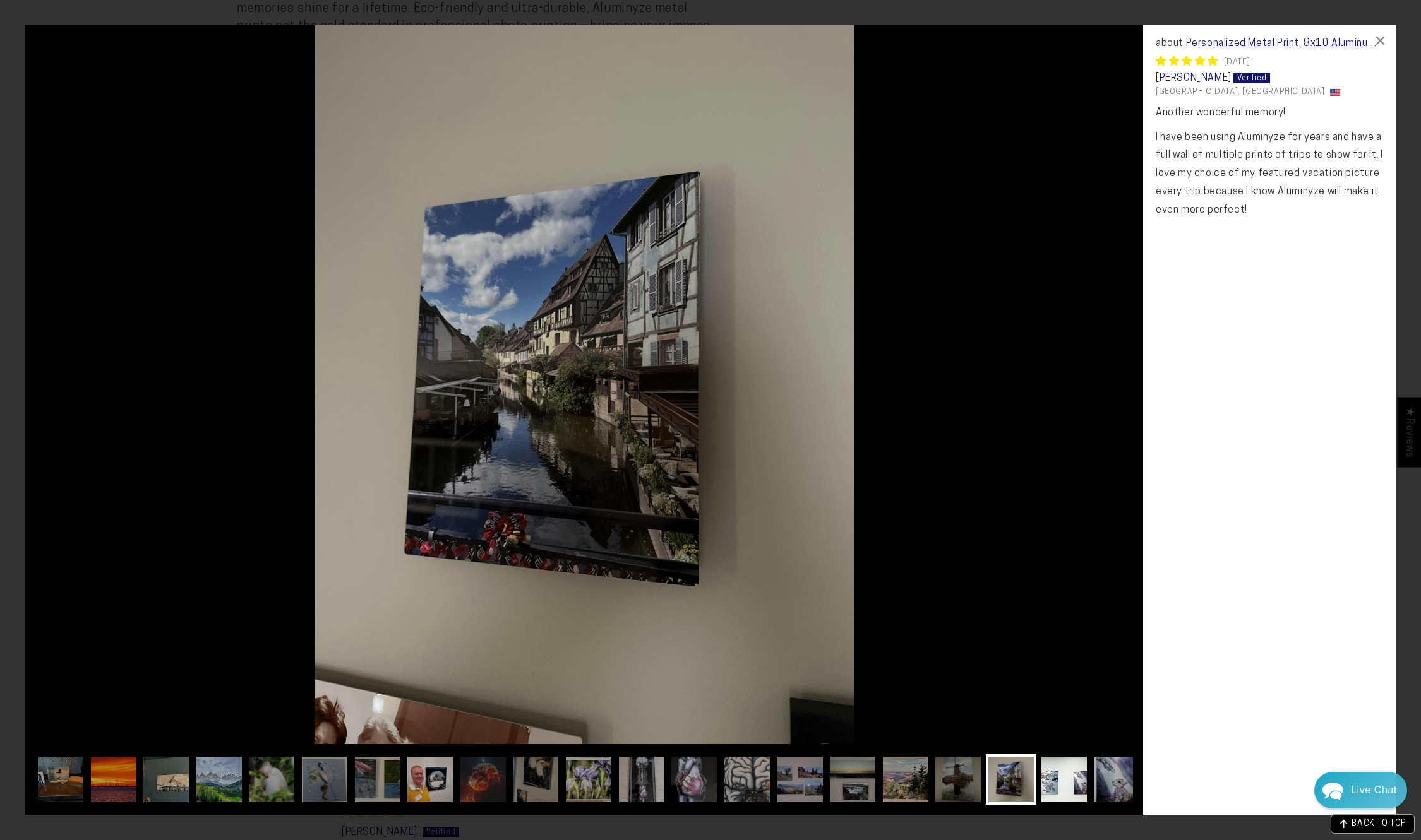
click at [1045, 781] on img at bounding box center [1064, 780] width 51 height 51
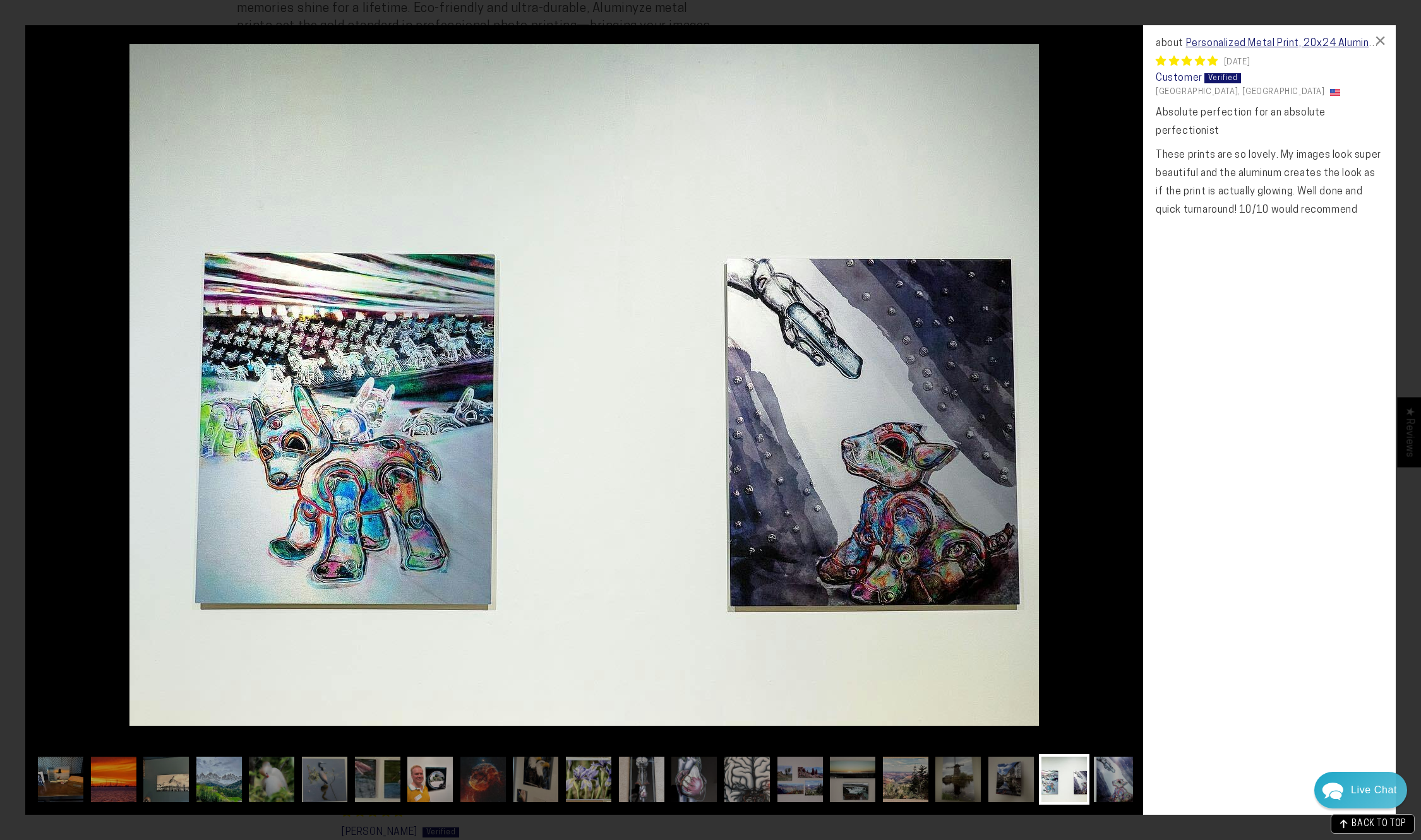
scroll to position [0, 14]
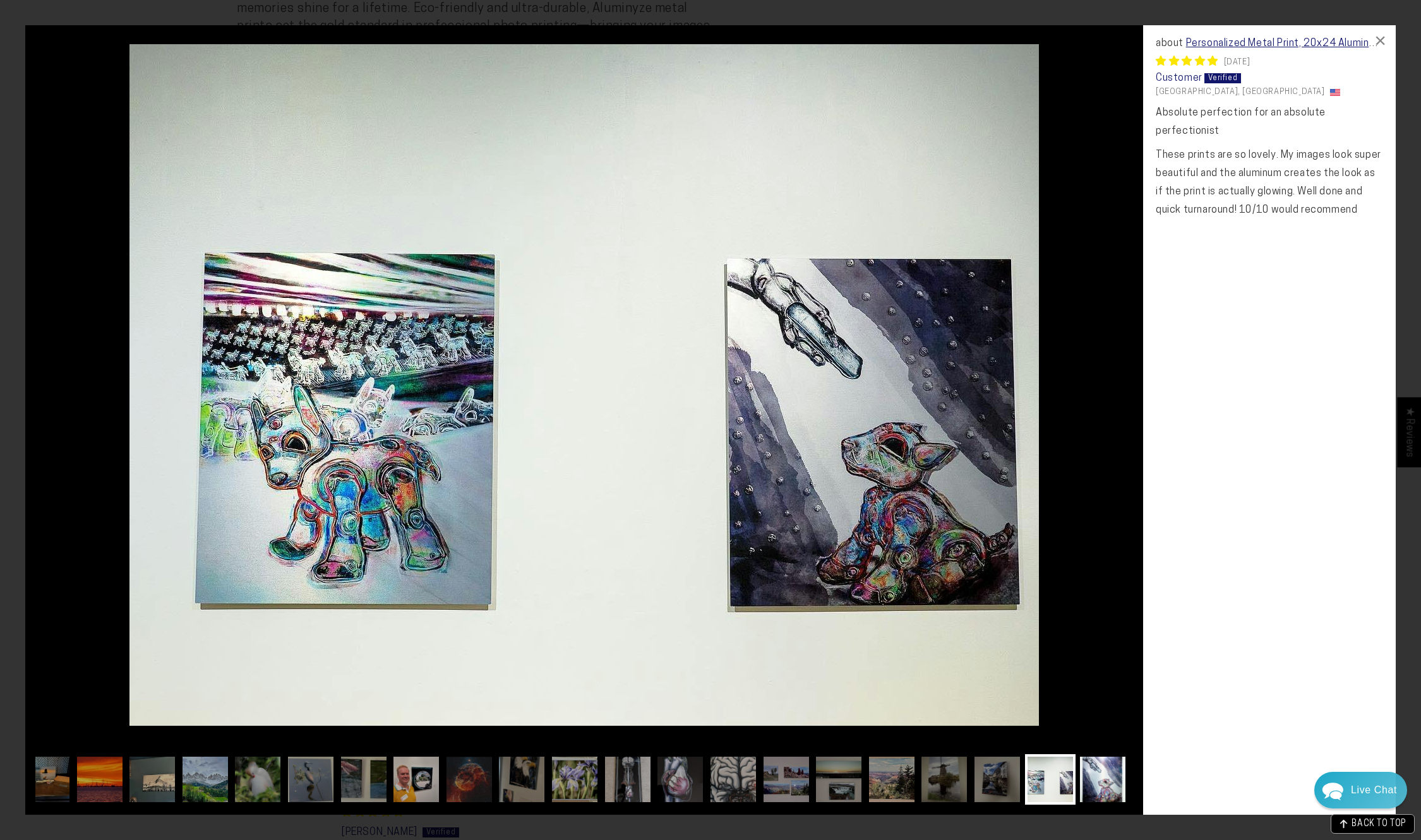
click at [1084, 782] on img at bounding box center [1103, 780] width 51 height 51
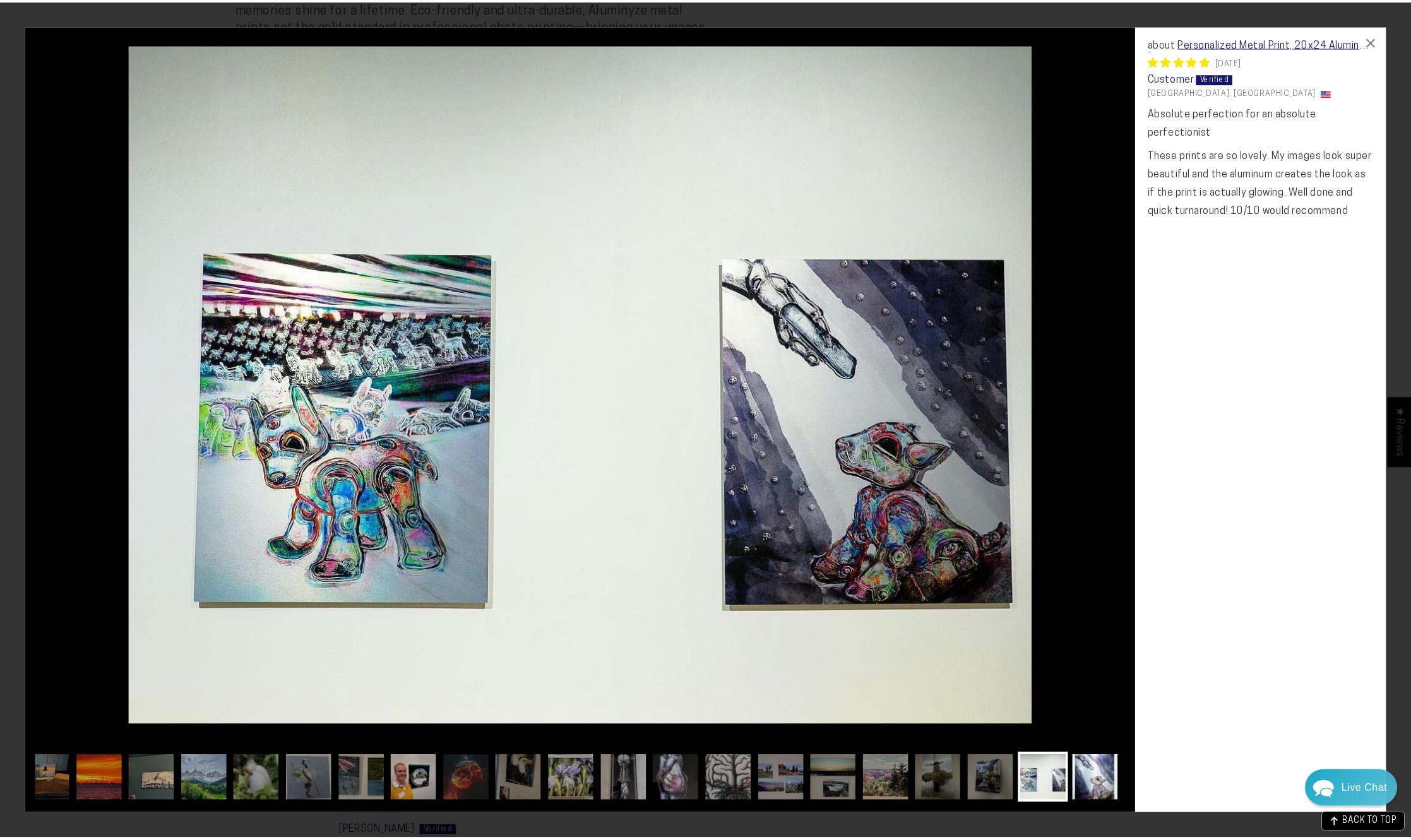
scroll to position [0, 64]
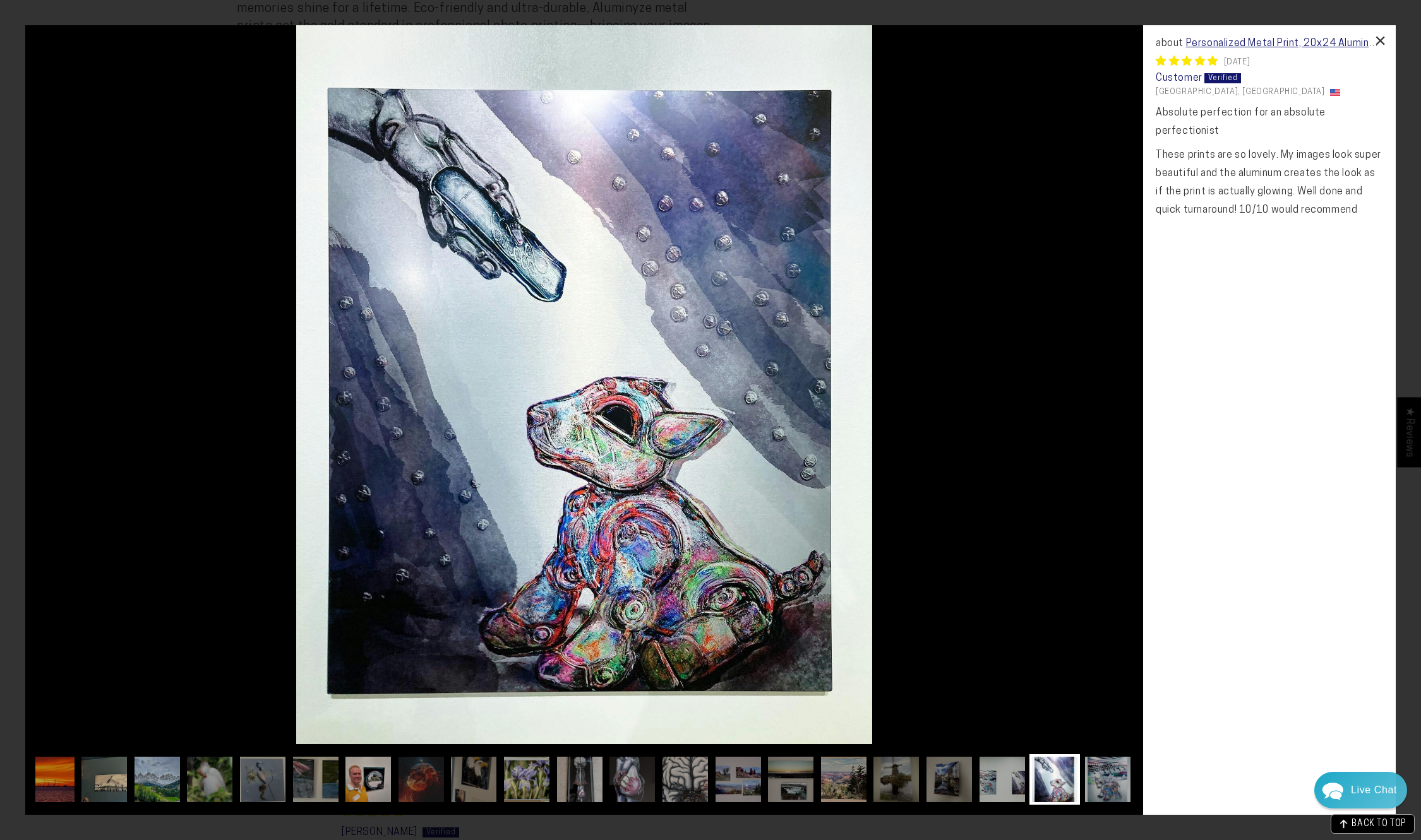
click at [1373, 39] on div "×" at bounding box center [1380, 40] width 30 height 30
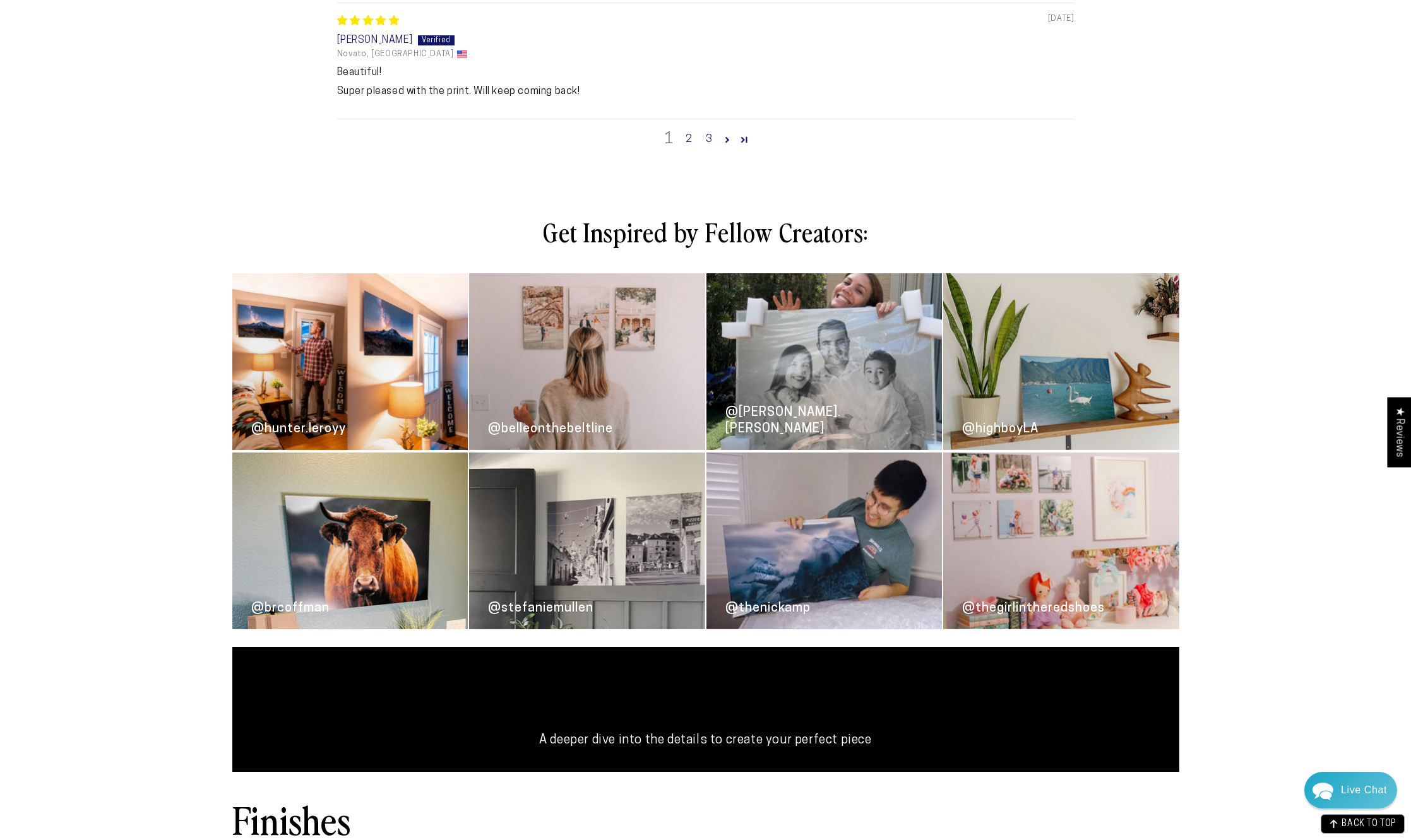
scroll to position [1705, 0]
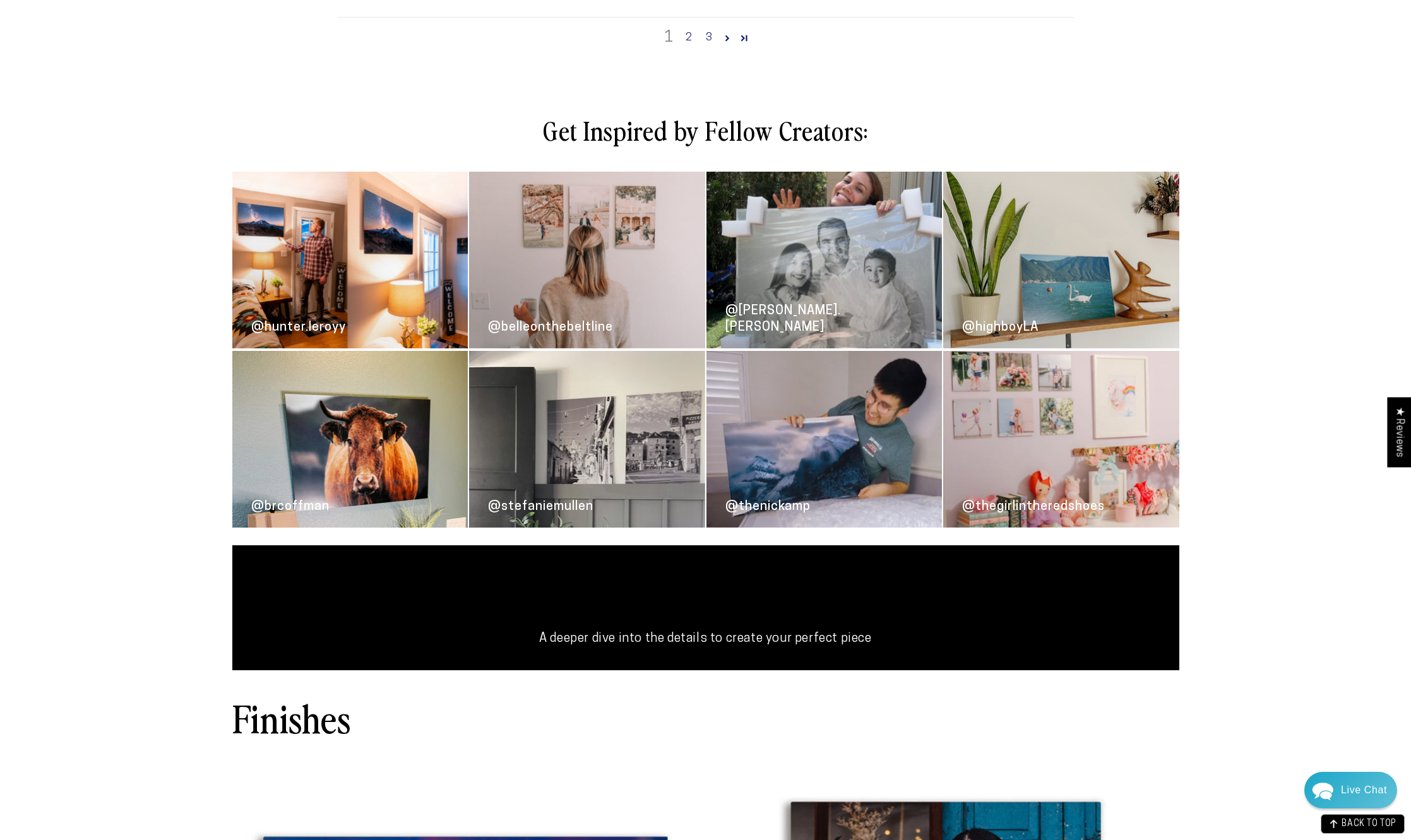
click at [827, 274] on link "@[PERSON_NAME].[PERSON_NAME]" at bounding box center [824, 260] width 236 height 177
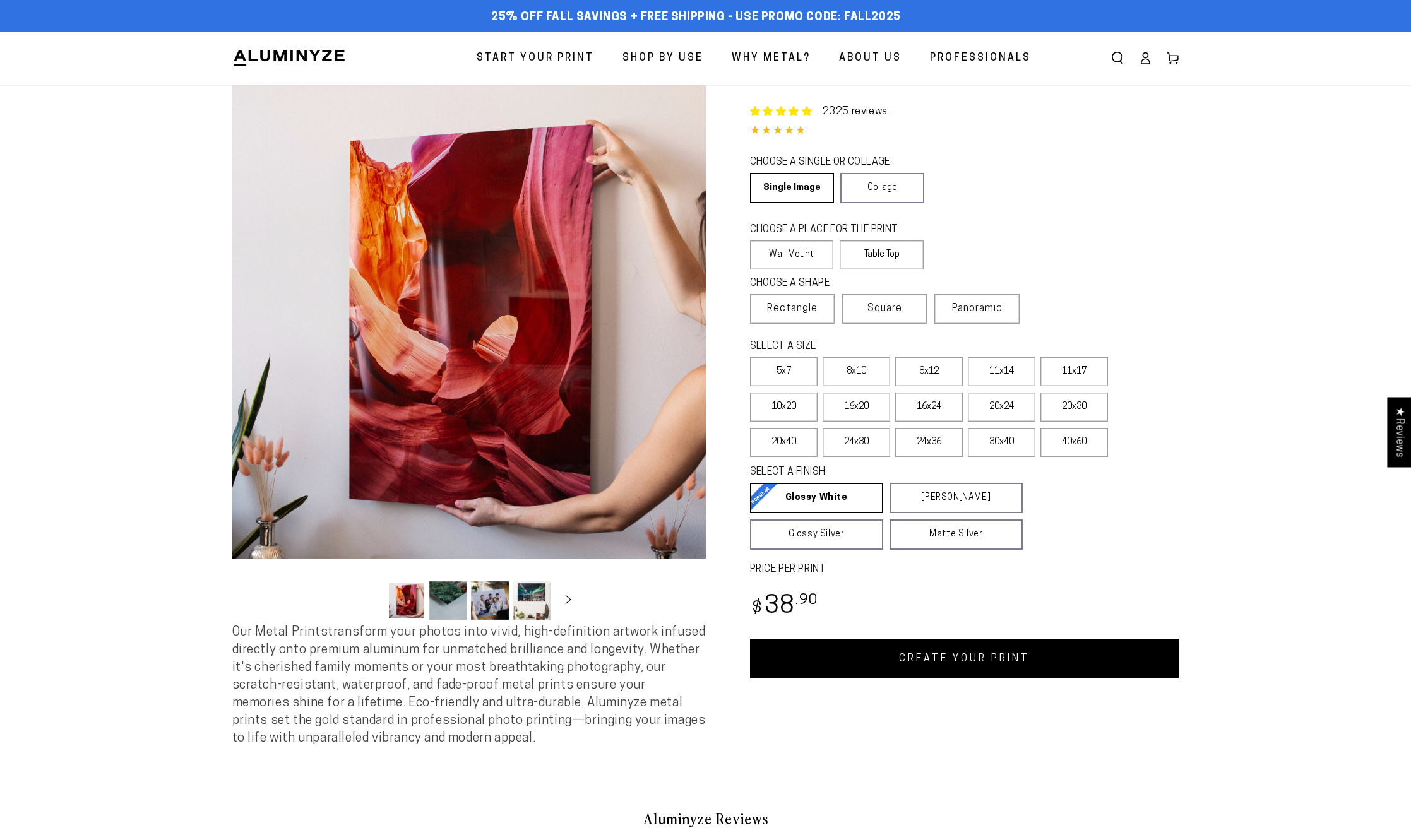
select select "**********"
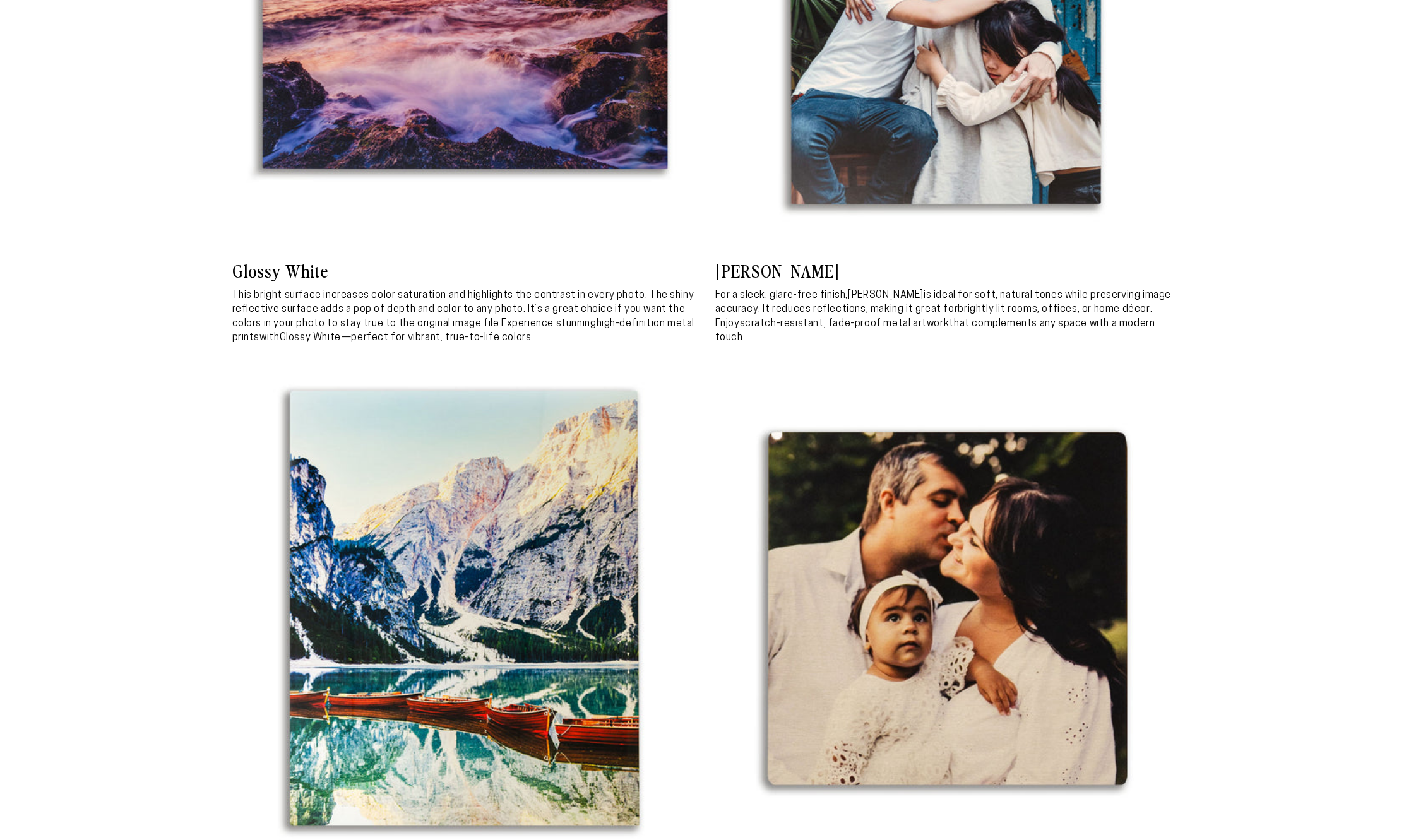
select select "**********"
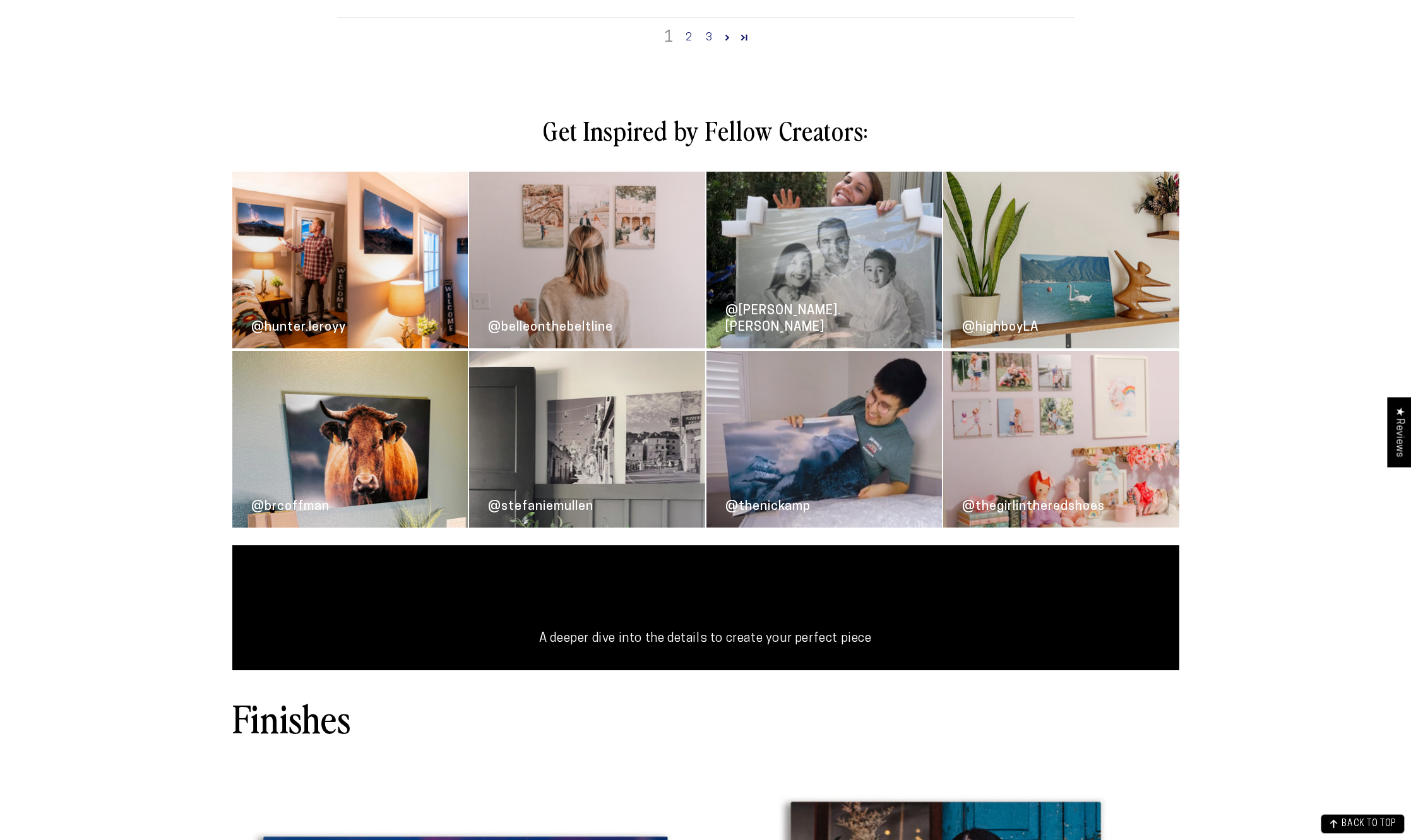
scroll to position [1696, 0]
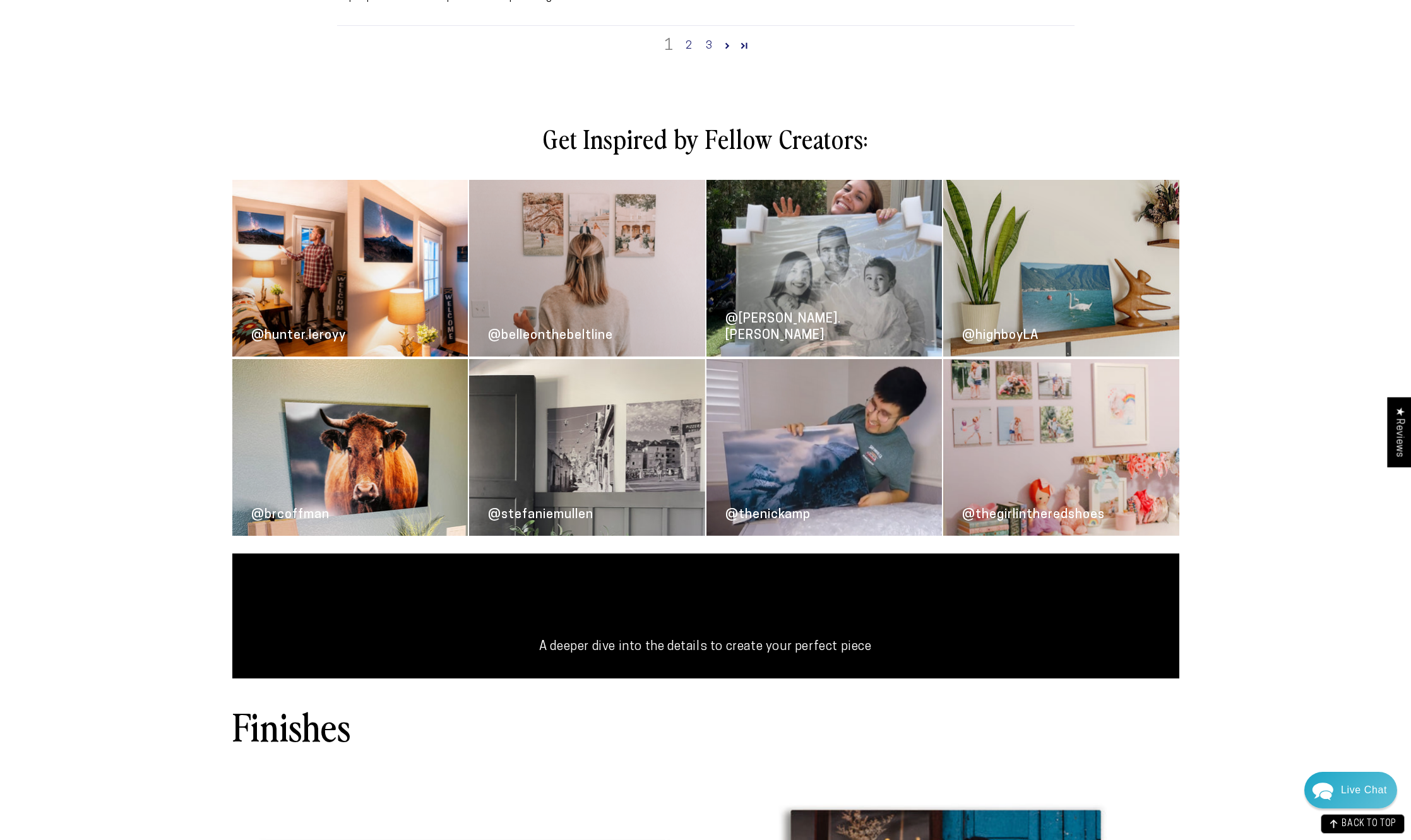
click at [740, 357] on link "@[PERSON_NAME].[PERSON_NAME]" at bounding box center [824, 268] width 236 height 177
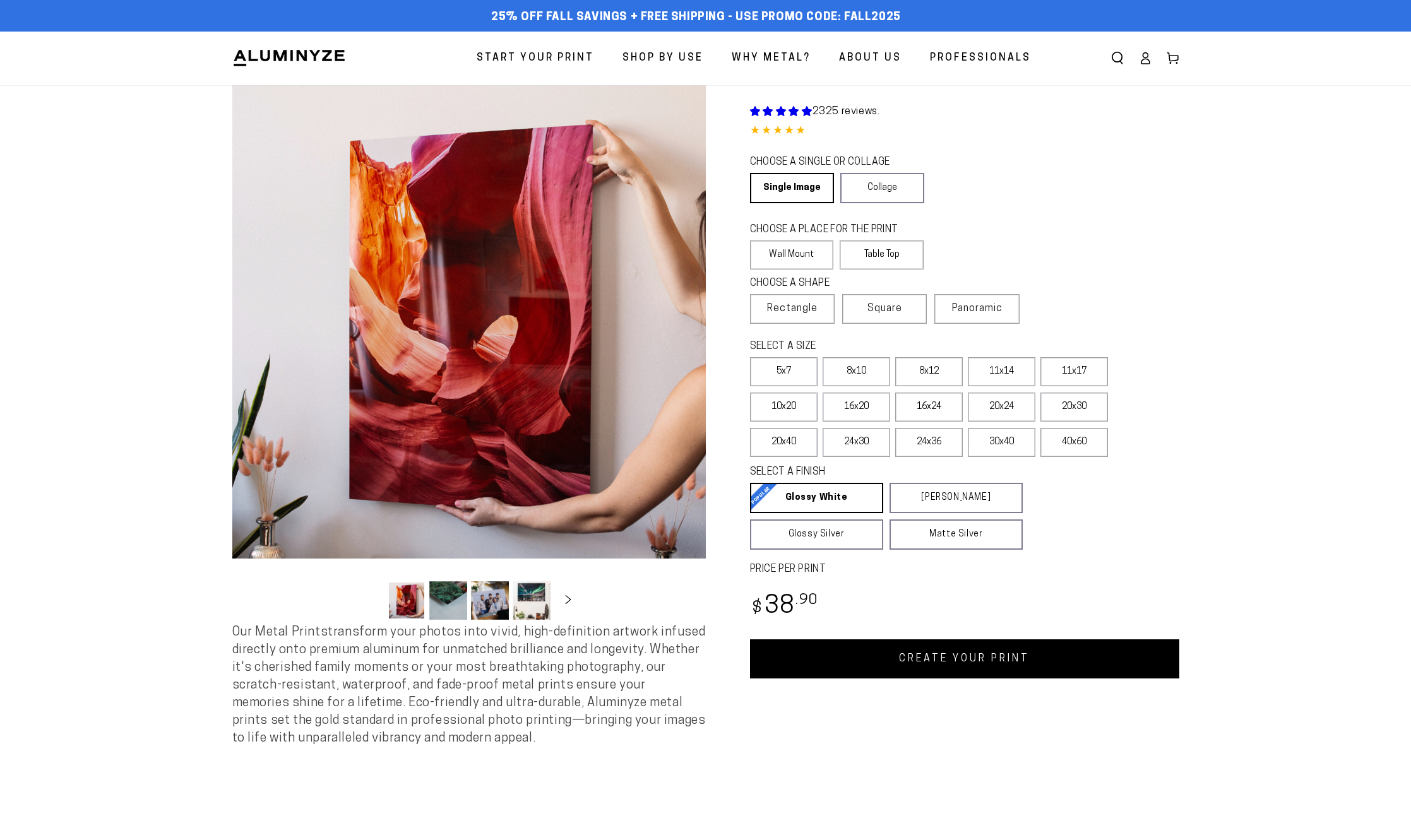
select select "**********"
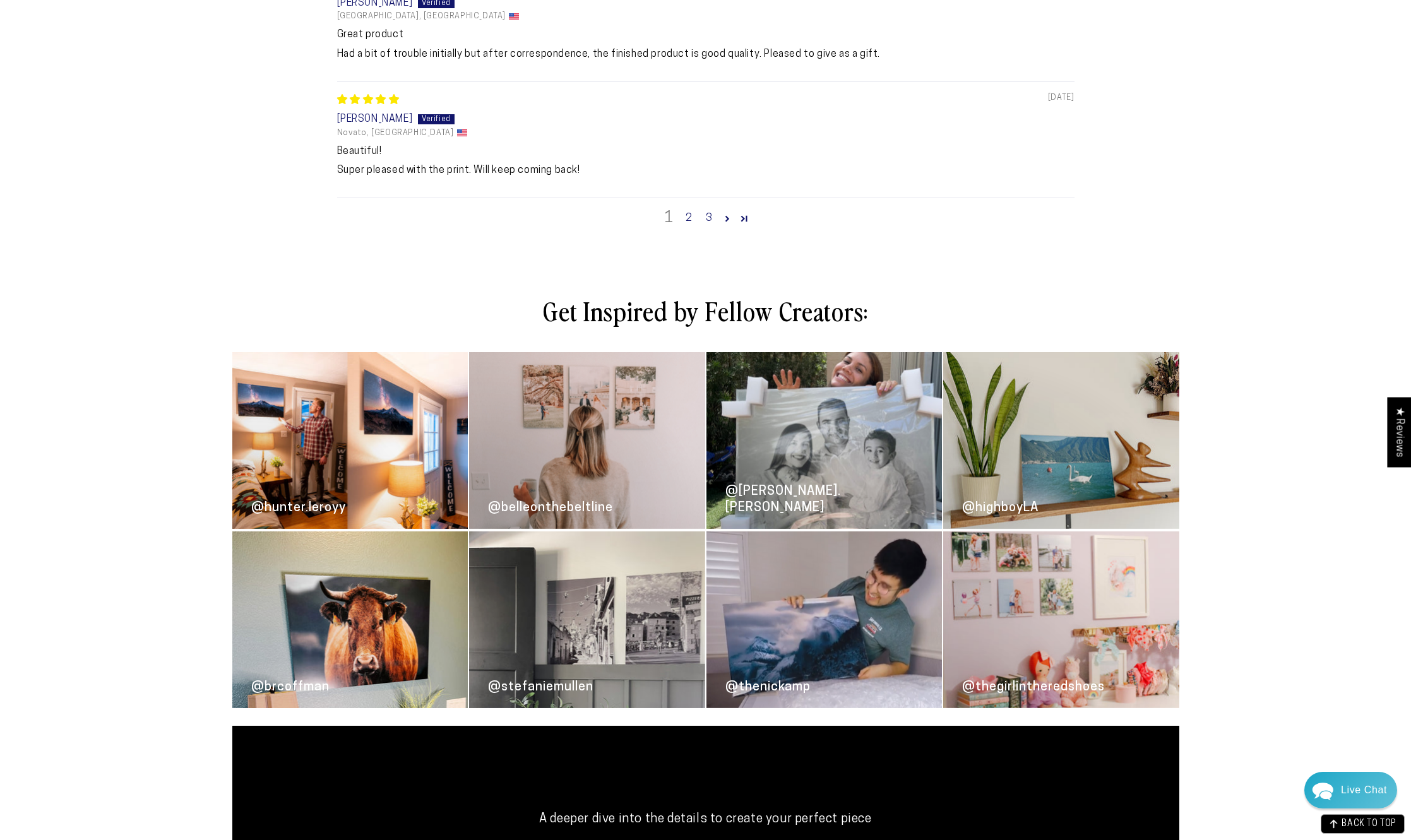
scroll to position [1641, 0]
